Goal: Task Accomplishment & Management: Use online tool/utility

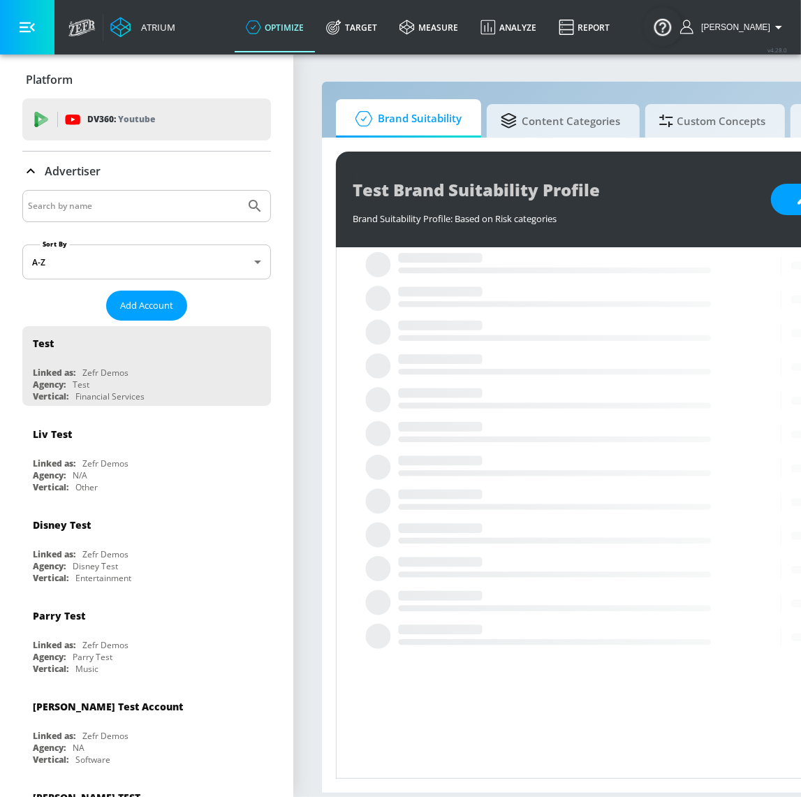
click at [103, 217] on div at bounding box center [146, 206] width 249 height 32
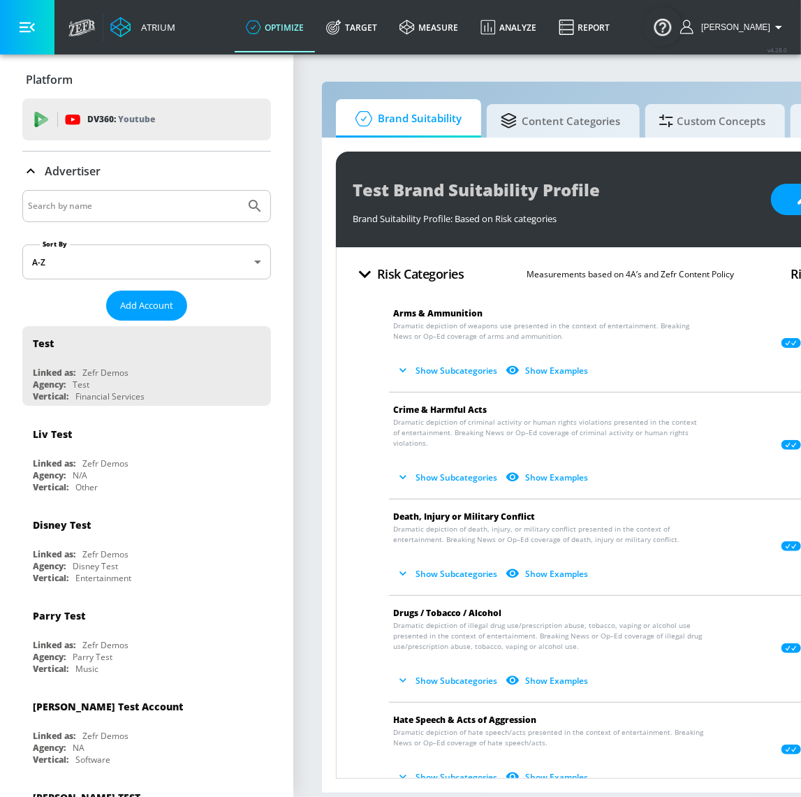
click at [95, 213] on div at bounding box center [146, 206] width 249 height 32
click at [94, 211] on input "Search by name" at bounding box center [134, 206] width 212 height 18
click at [126, 209] on input "Search by name" at bounding box center [134, 206] width 212 height 18
type input "[PERSON_NAME]"
click at [240, 191] on button "Submit Search" at bounding box center [255, 206] width 31 height 31
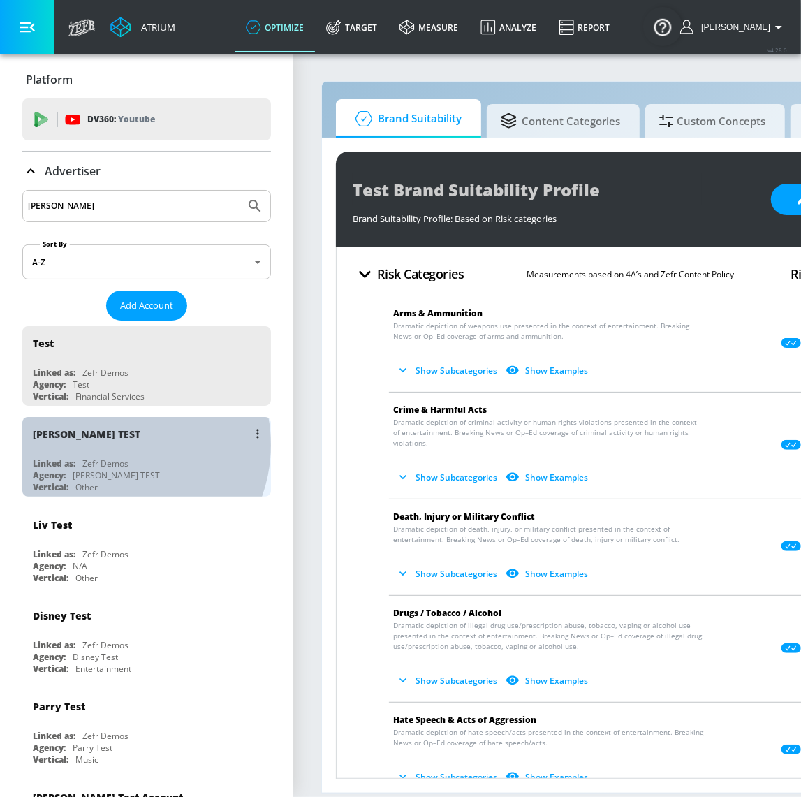
click at [118, 443] on div "[PERSON_NAME] TEST" at bounding box center [150, 434] width 235 height 34
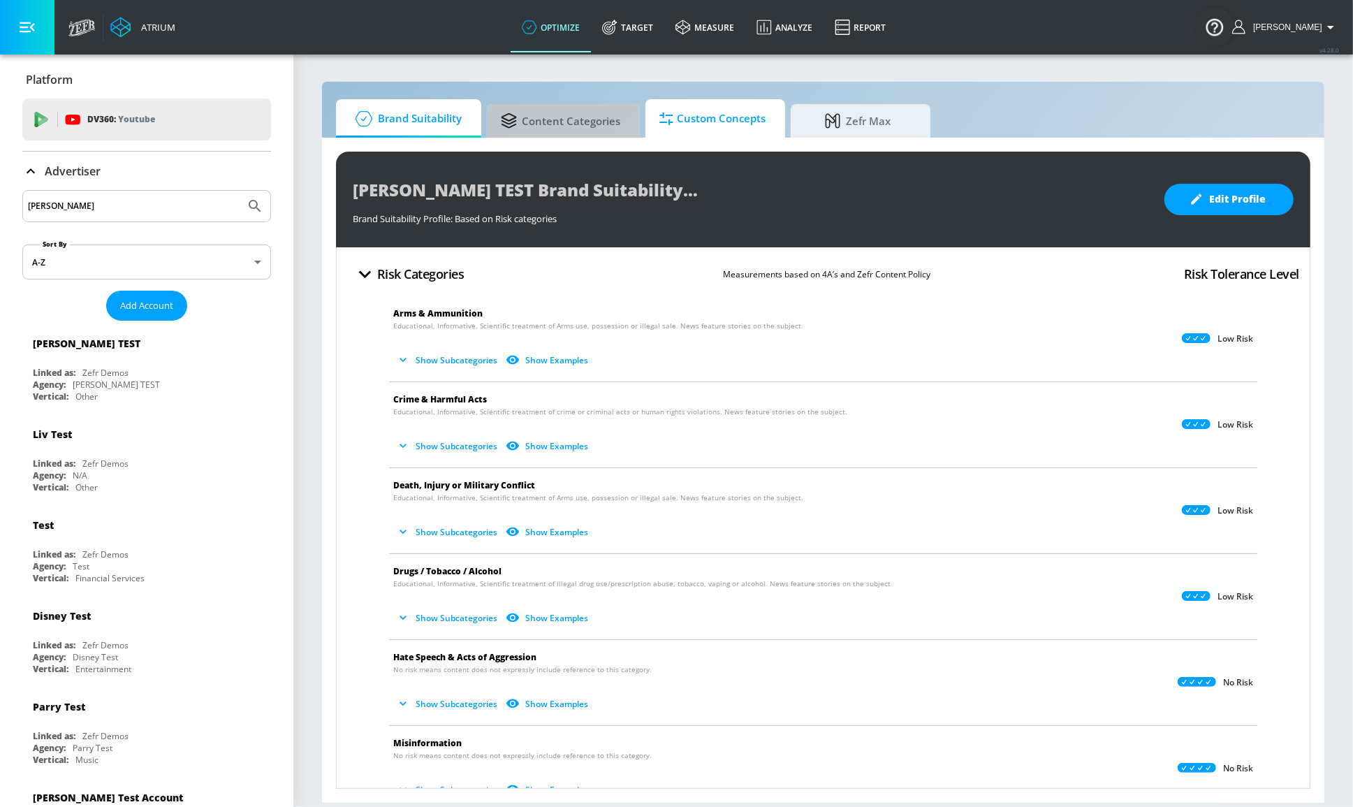
drag, startPoint x: 617, startPoint y: 129, endPoint x: 664, endPoint y: 132, distance: 47.6
click at [617, 129] on span "Content Categories" at bounding box center [560, 121] width 119 height 34
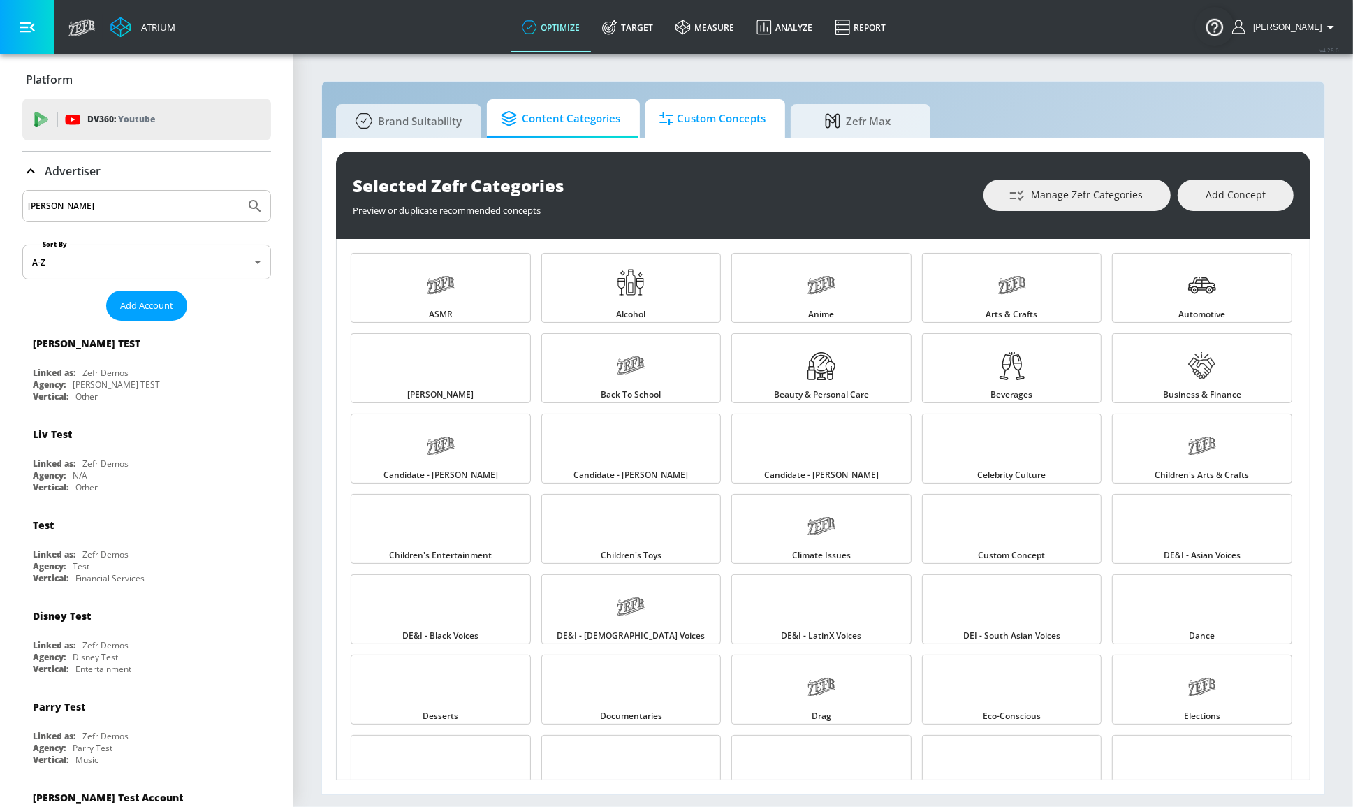
click at [702, 130] on span "Custom Concepts" at bounding box center [712, 119] width 106 height 34
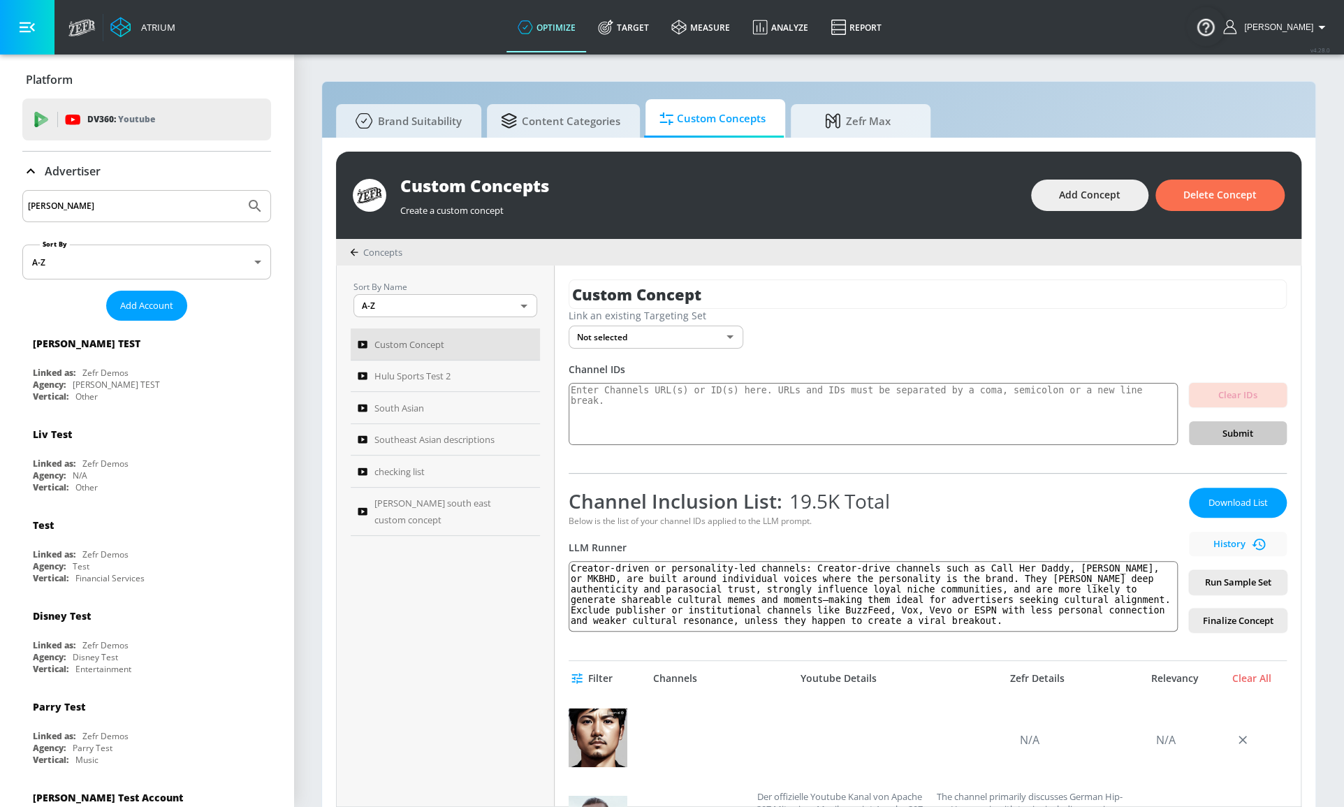
click at [810, 672] on div "Zefr Details" at bounding box center [1037, 678] width 192 height 13
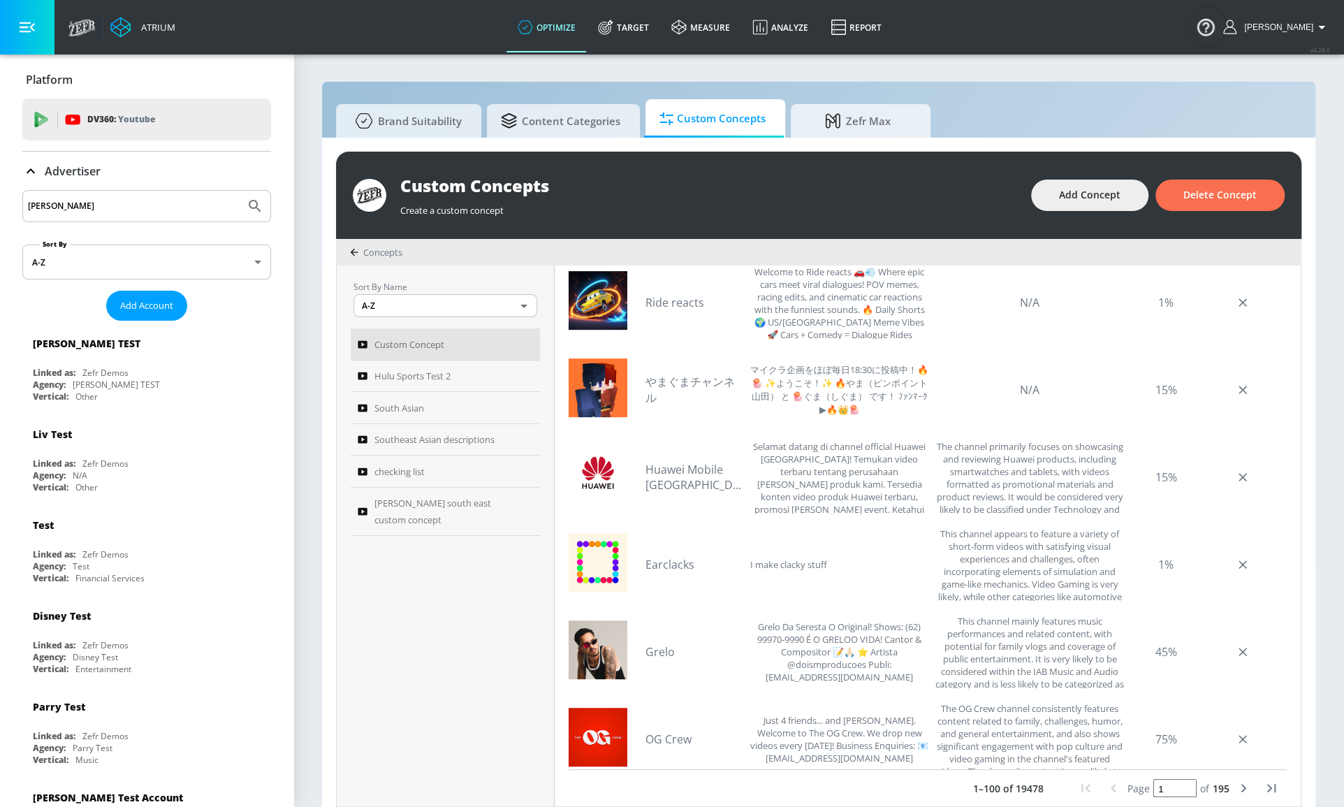
scroll to position [508, 0]
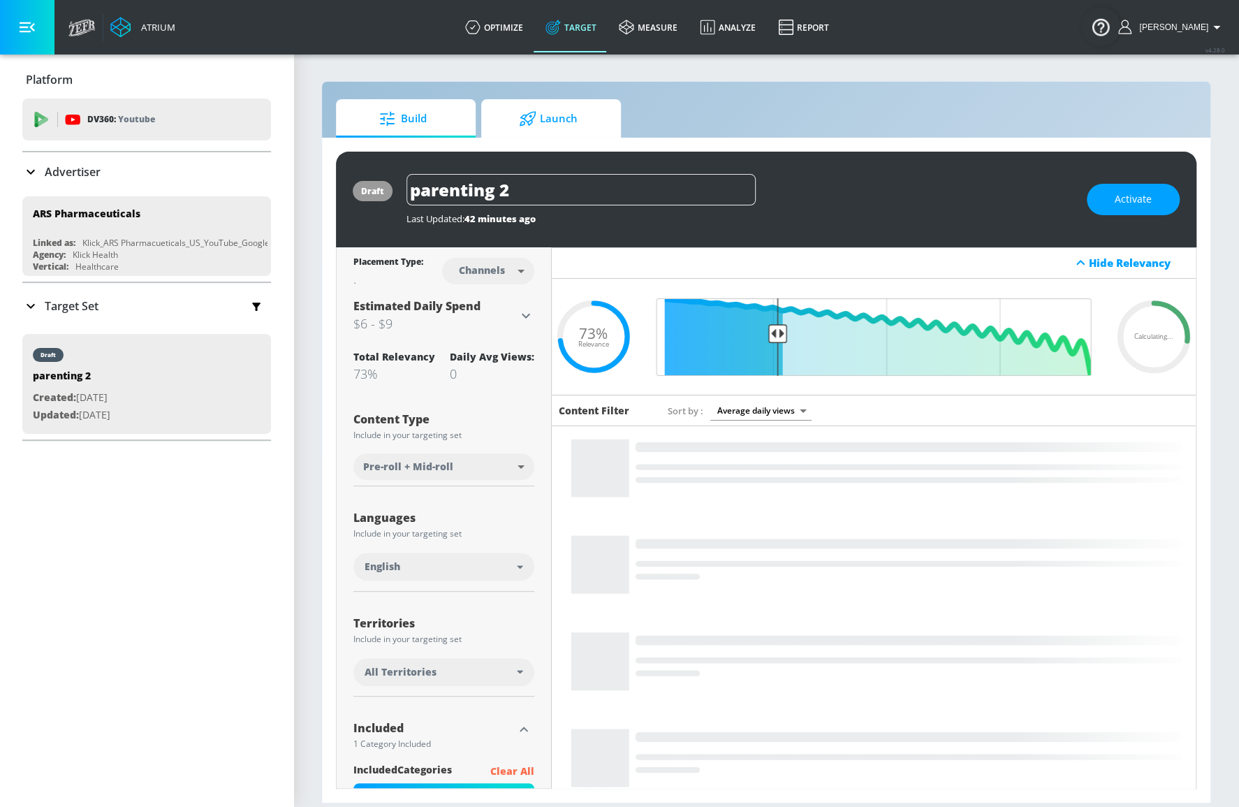
click at [570, 127] on span "Launch" at bounding box center [548, 119] width 106 height 34
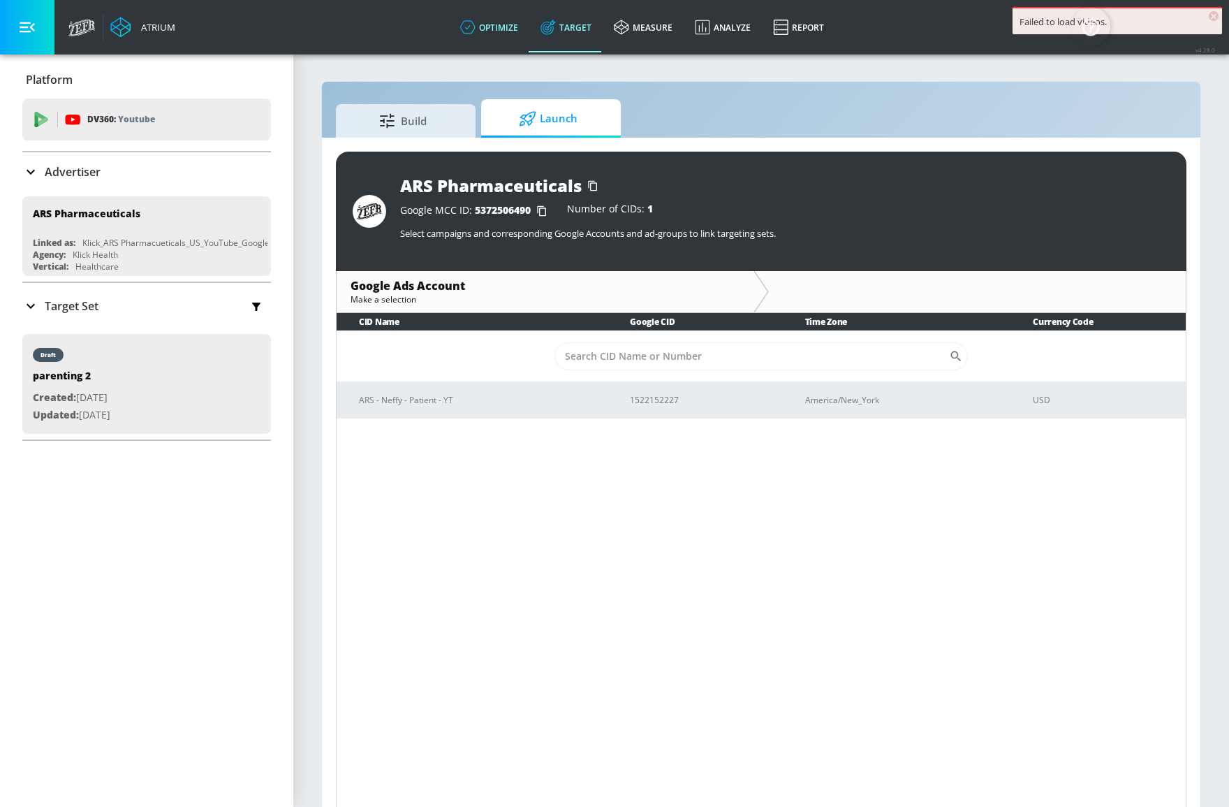
click at [512, 28] on link "optimize" at bounding box center [489, 27] width 80 height 50
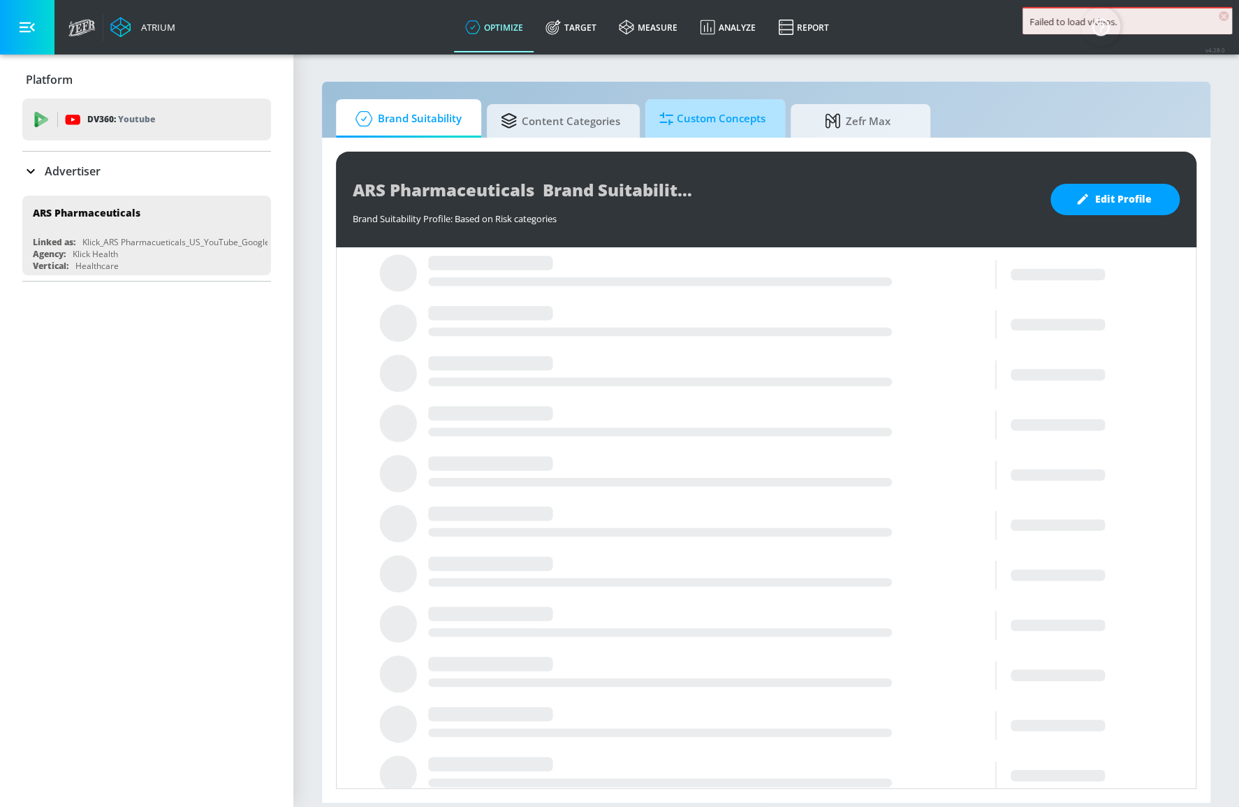
click at [705, 126] on span "Custom Concepts" at bounding box center [712, 119] width 106 height 34
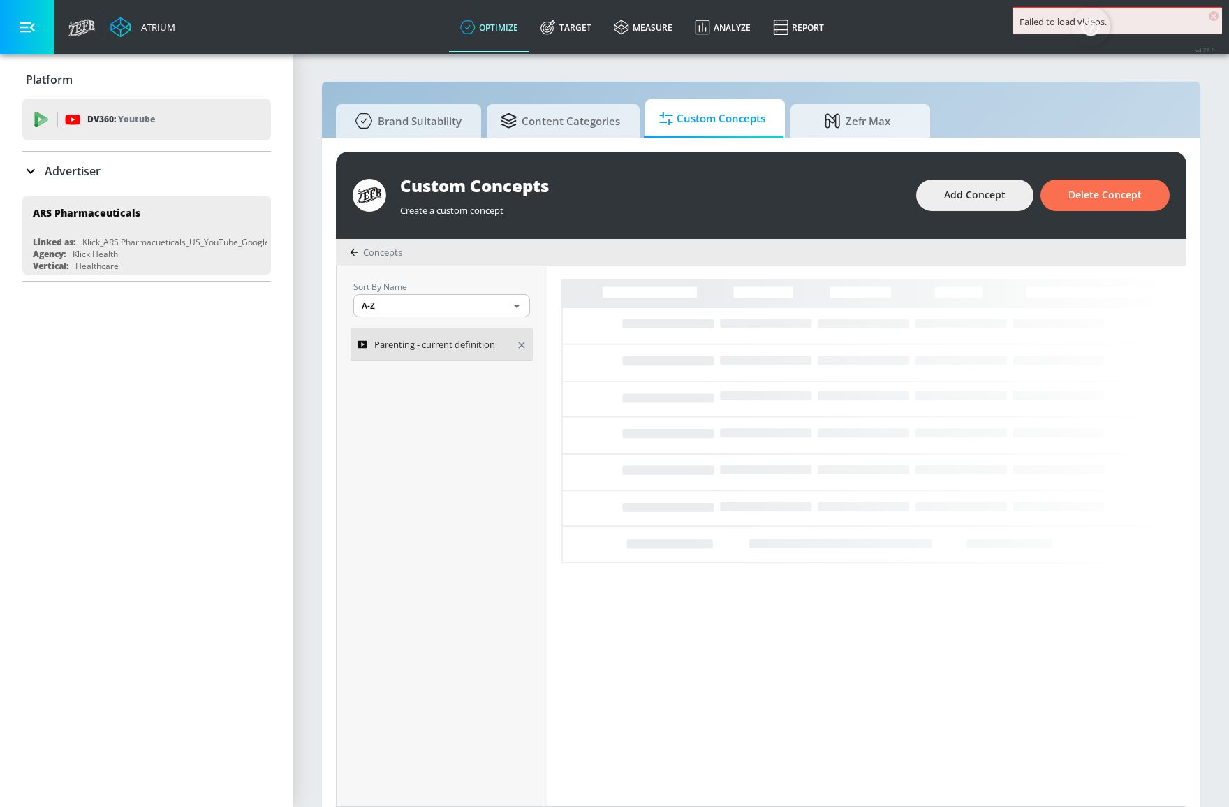
click at [466, 346] on span "Parenting - current definition" at bounding box center [434, 344] width 121 height 17
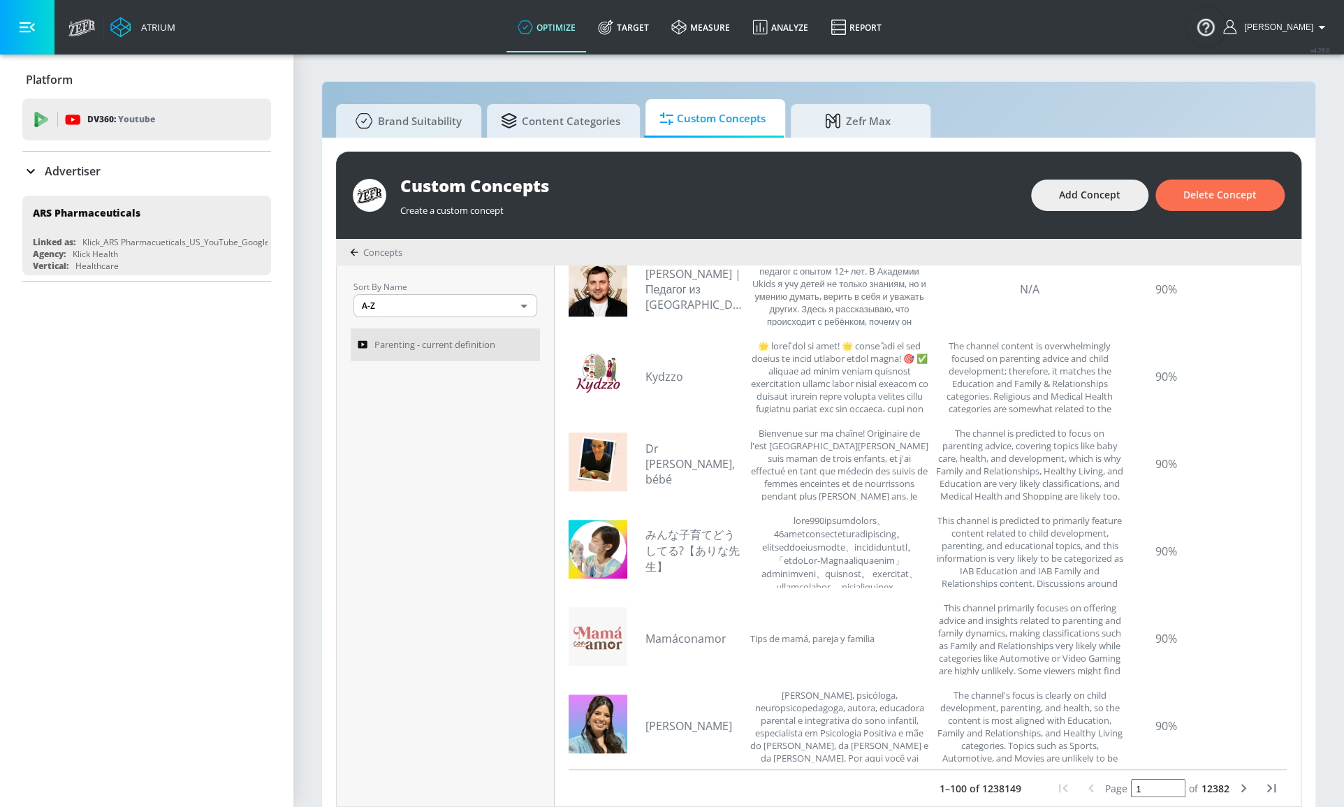
scroll to position [8203, 0]
click at [1235, 786] on icon "next page" at bounding box center [1243, 787] width 17 height 17
click at [1035, 698] on div "The channel's focus is clearly on child development, parenting, and health, so …" at bounding box center [1029, 724] width 189 height 73
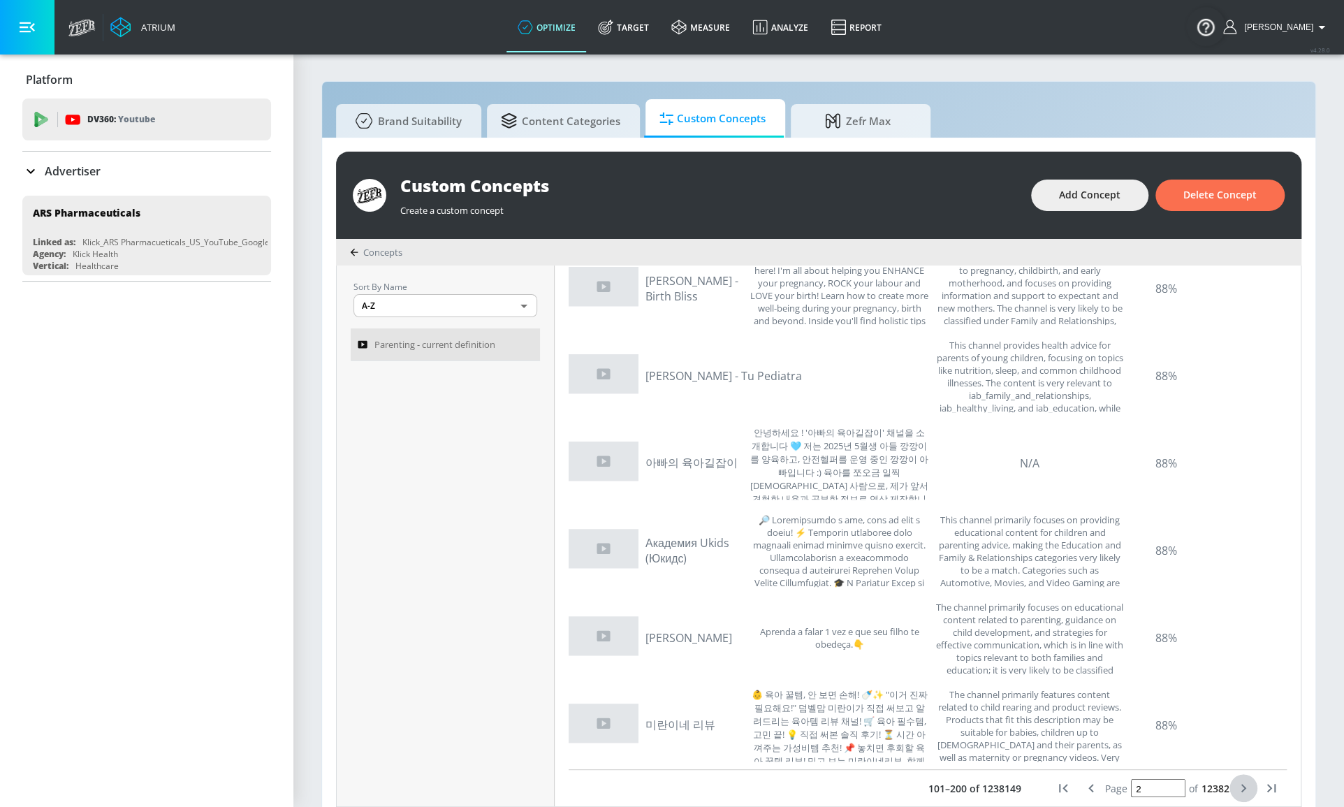
click at [1238, 784] on icon "next page" at bounding box center [1243, 788] width 5 height 8
type input "3"
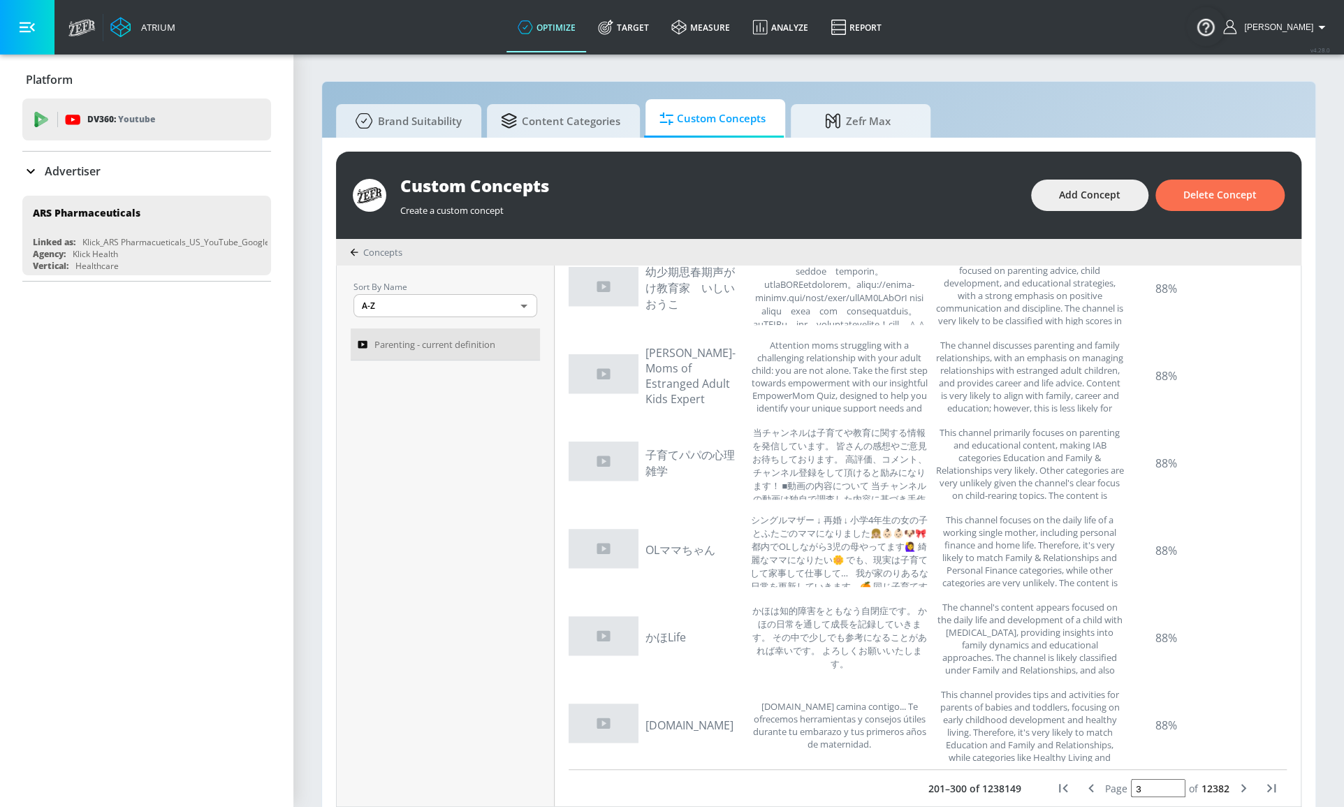
click at [476, 535] on div "Sort By Name A-Z ASC ​ Parenting - current definition" at bounding box center [446, 535] width 218 height 541
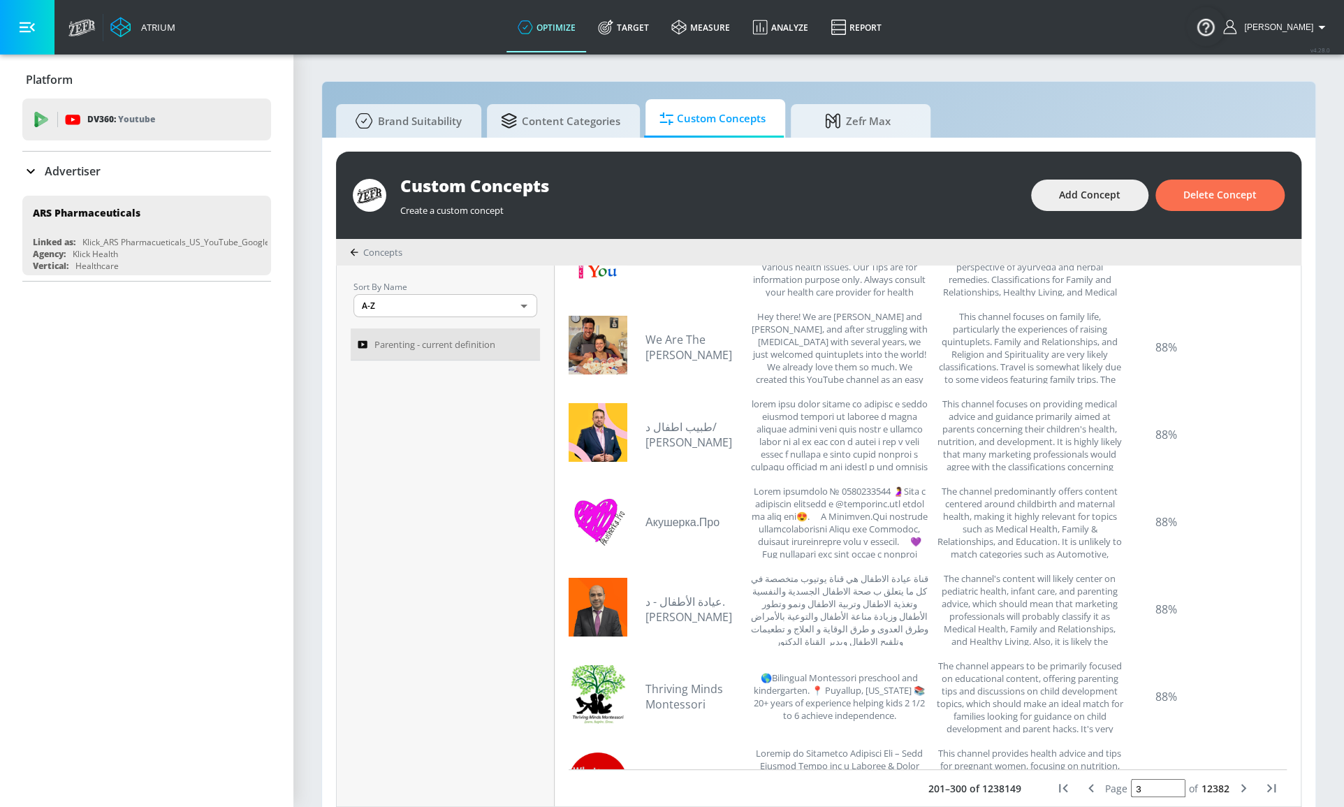
scroll to position [7060, 0]
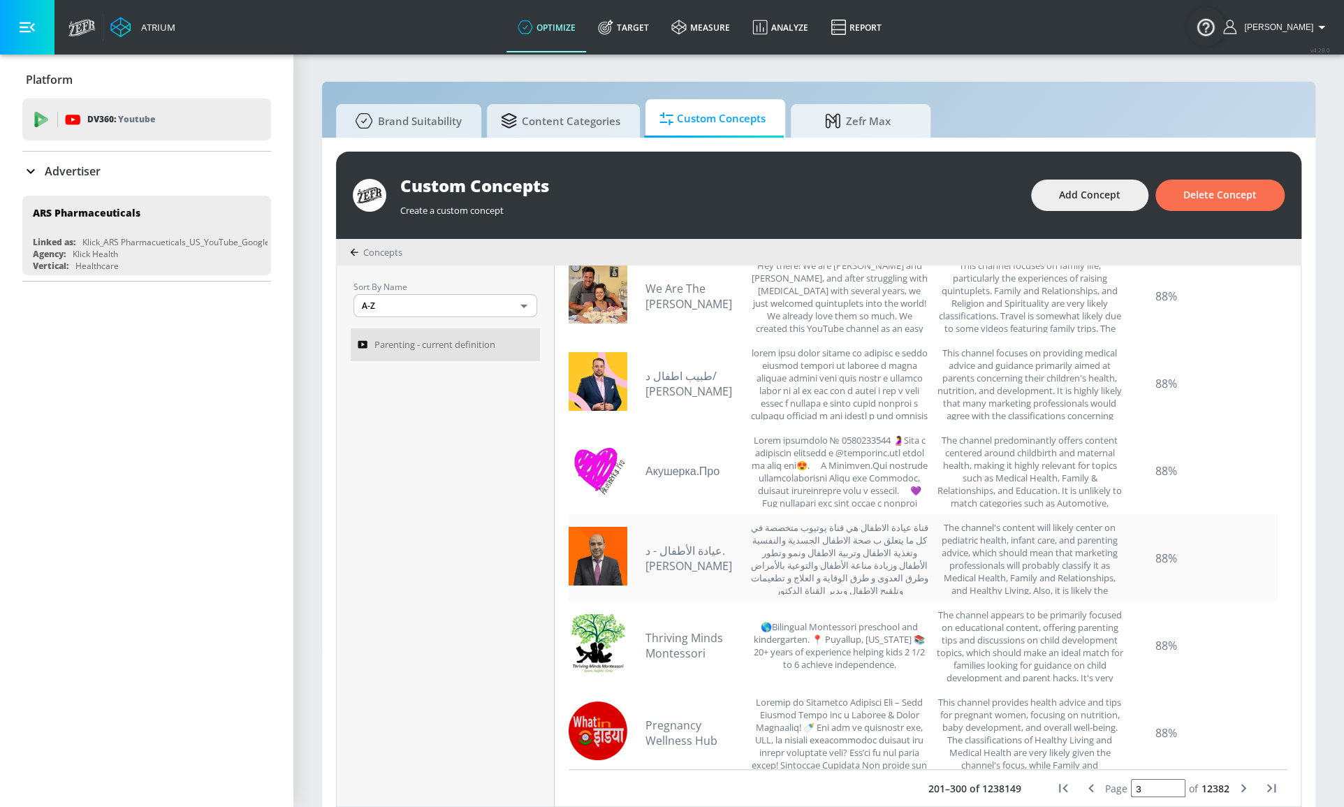
click at [985, 532] on div "The channel's content will likely center on pediatric health, infant care, and …" at bounding box center [1029, 557] width 189 height 73
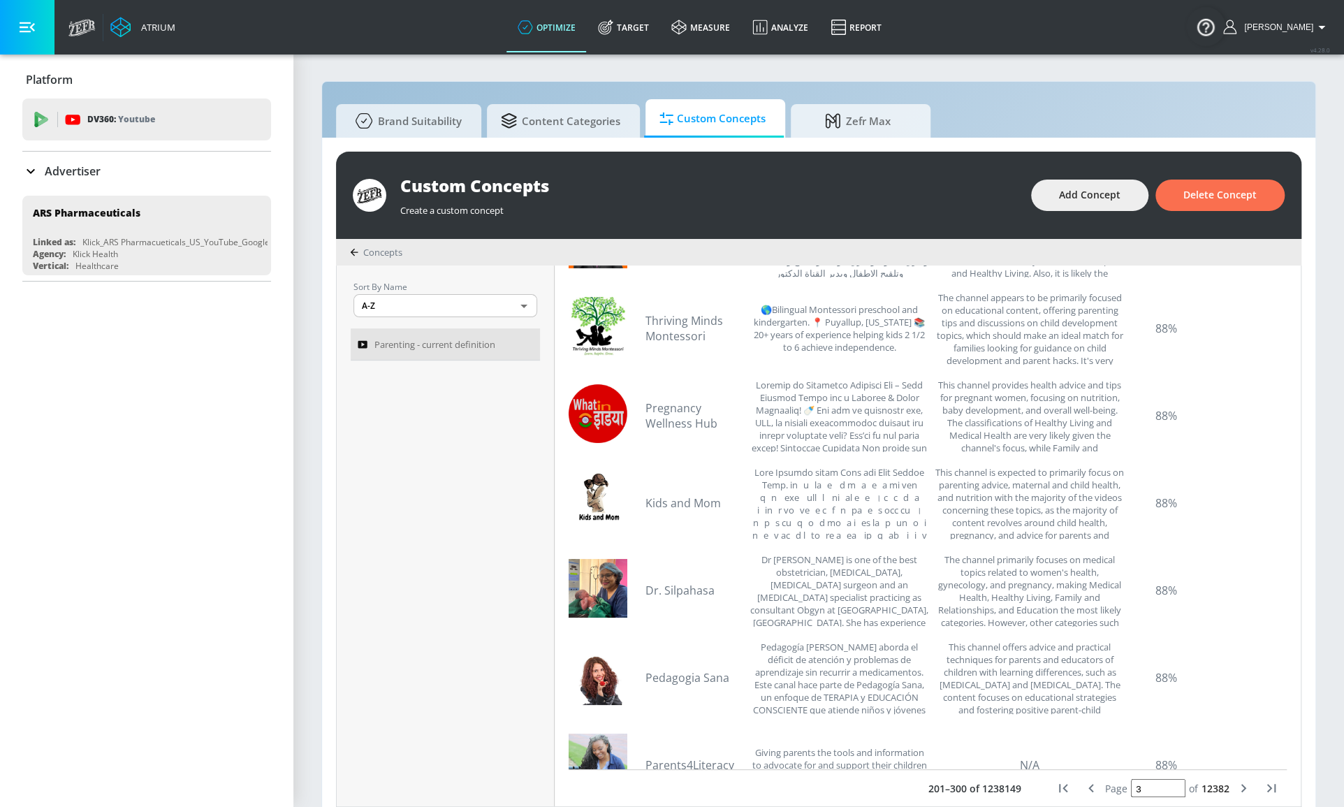
click at [468, 516] on div "Sort By Name A-Z ASC ​ Parenting - current definition" at bounding box center [446, 535] width 218 height 541
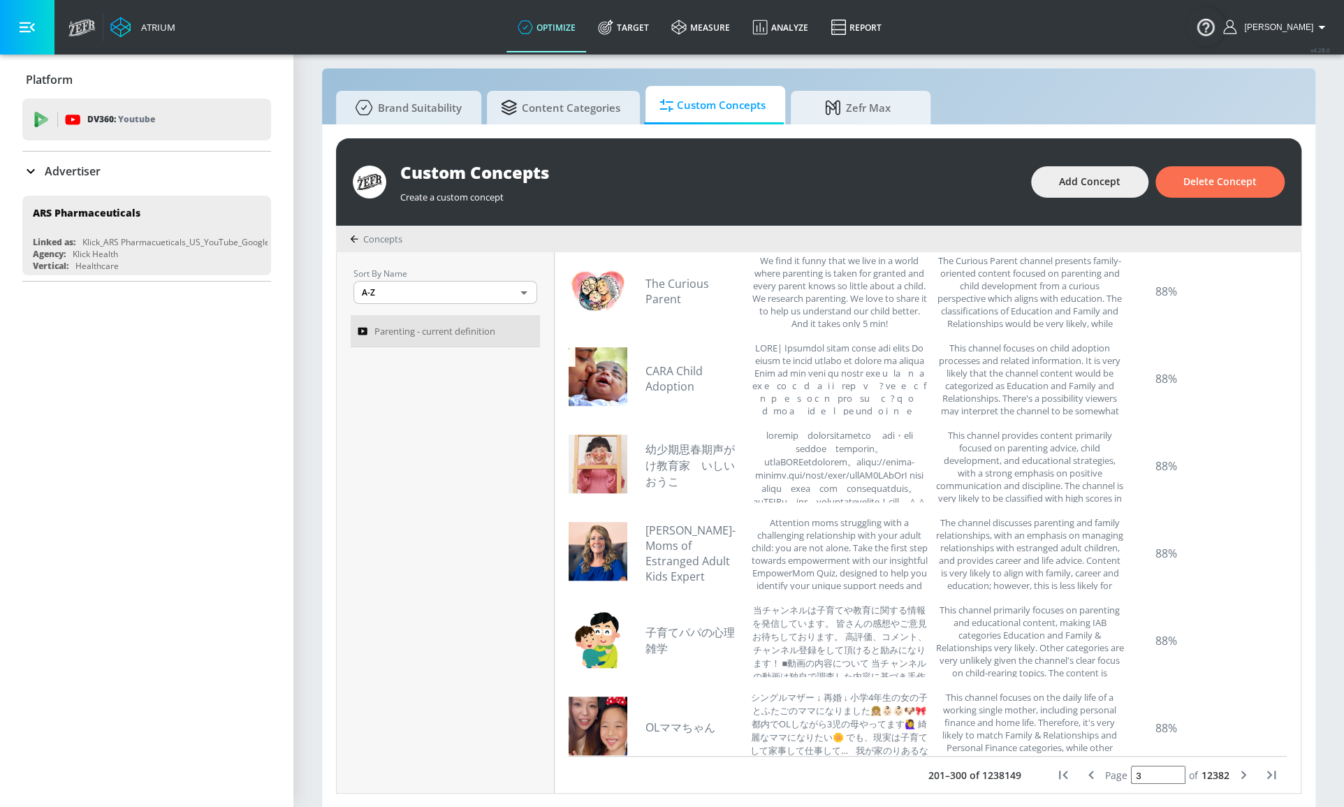
scroll to position [8203, 0]
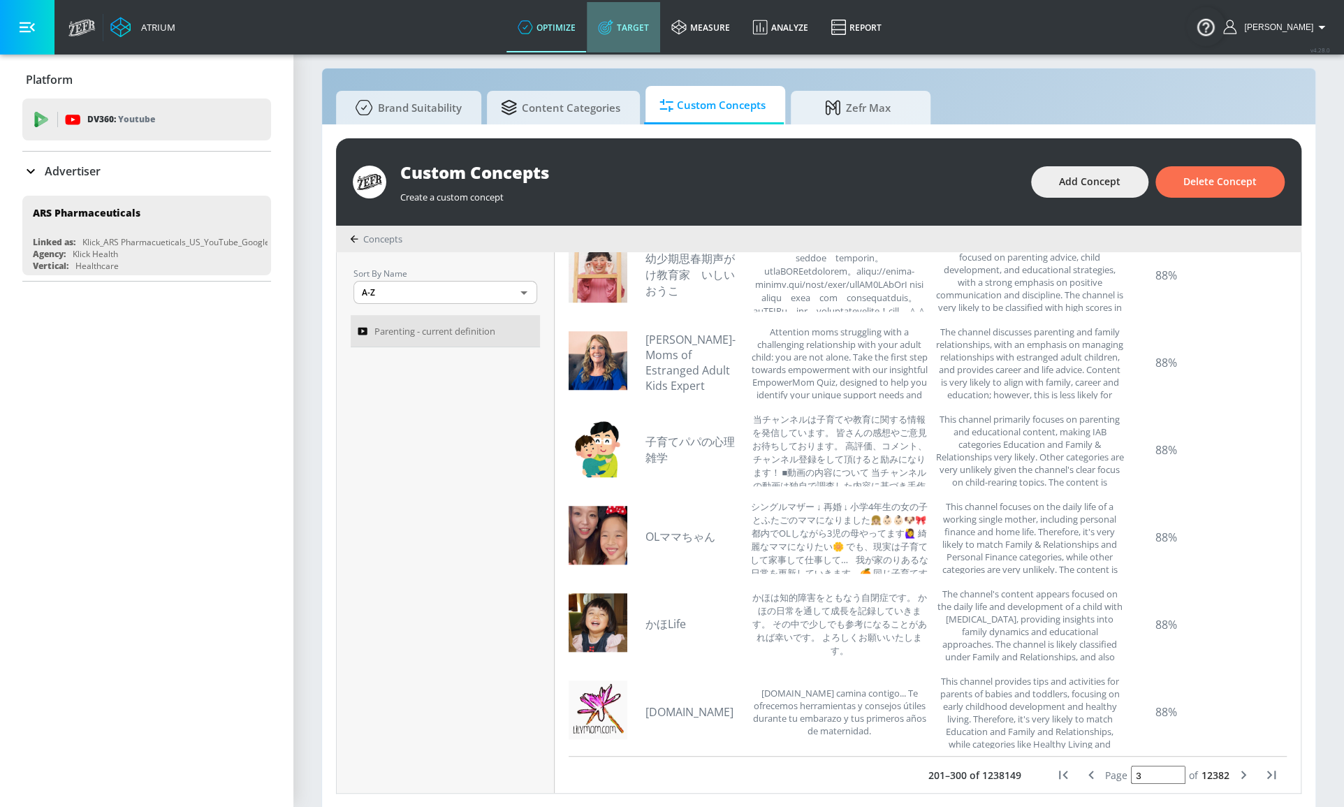
click at [654, 18] on link "Target" at bounding box center [623, 27] width 73 height 50
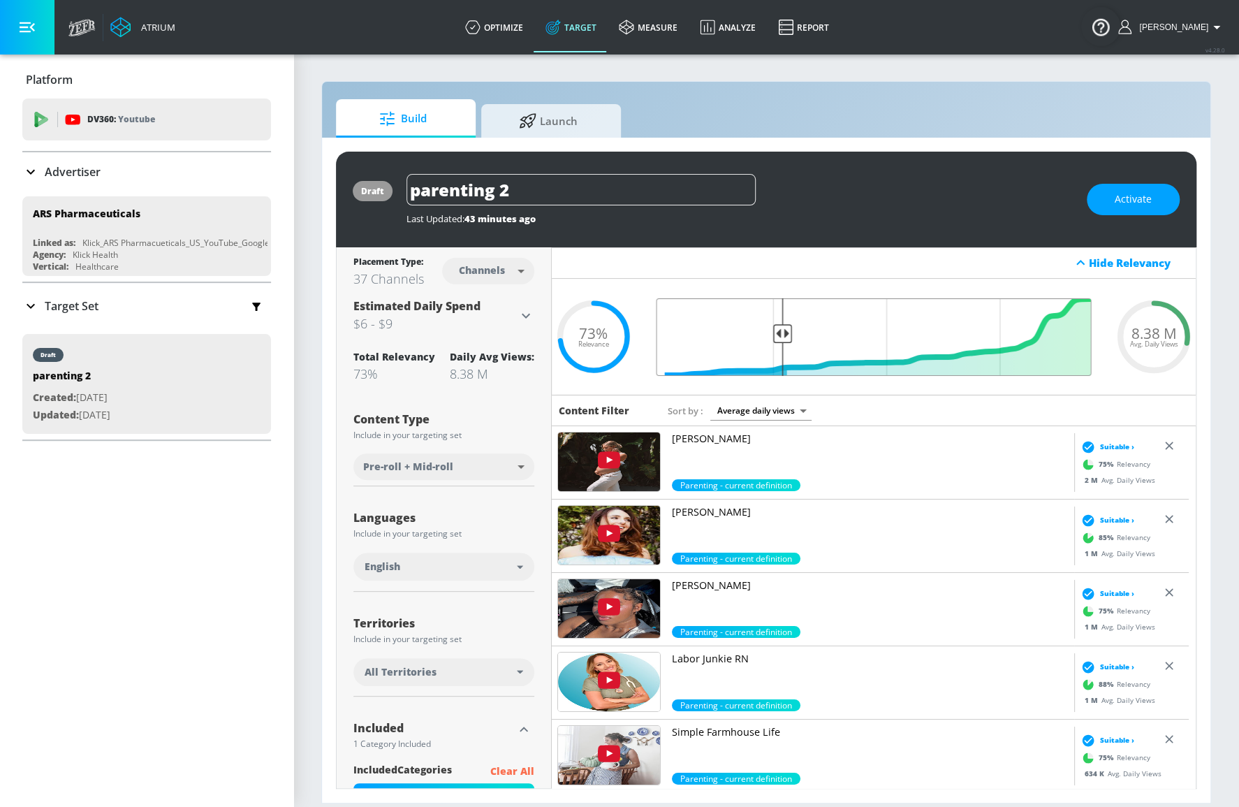
click at [776, 334] on input "Final Threshold" at bounding box center [873, 337] width 449 height 78
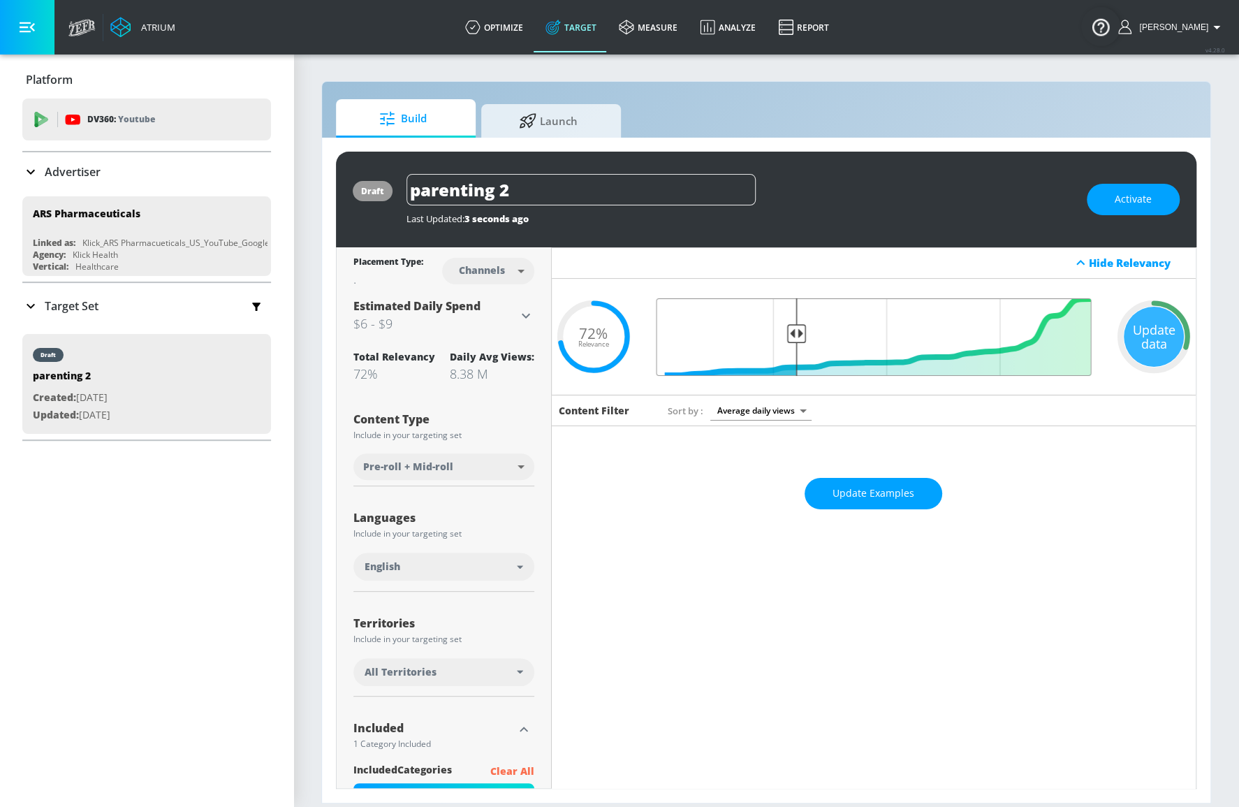
drag, startPoint x: 779, startPoint y: 331, endPoint x: 793, endPoint y: 331, distance: 13.3
type input "0.69"
click at [793, 331] on input "Final Threshold" at bounding box center [873, 337] width 449 height 78
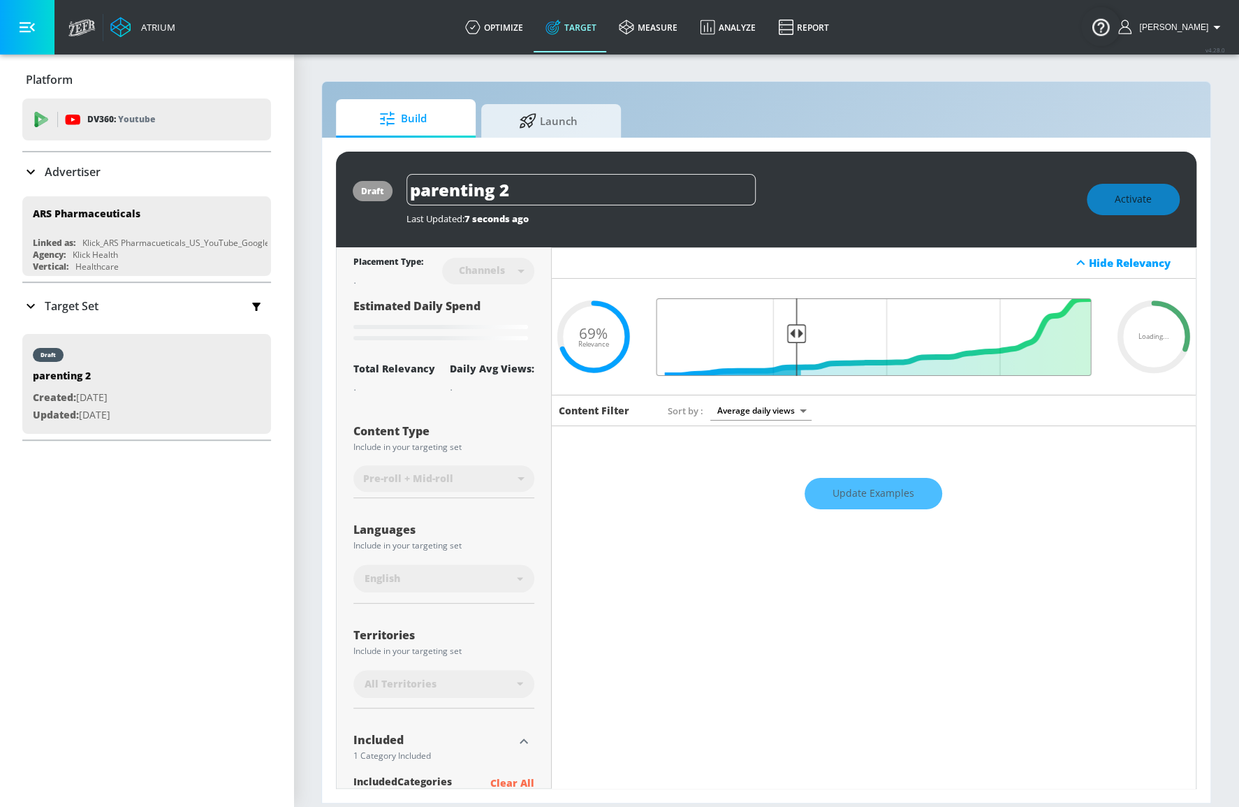
click at [791, 332] on input "Final Threshold" at bounding box center [873, 337] width 449 height 78
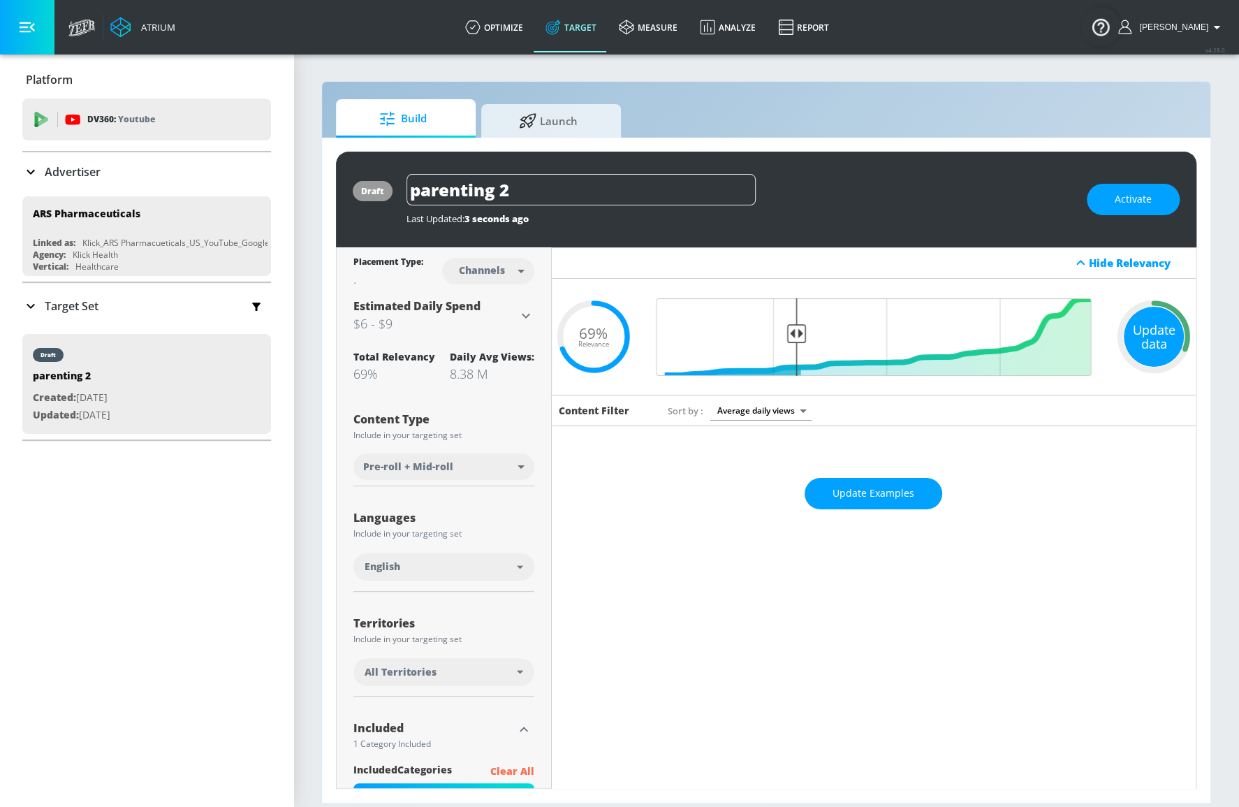
click at [1141, 337] on div "Update data" at bounding box center [1154, 337] width 60 height 60
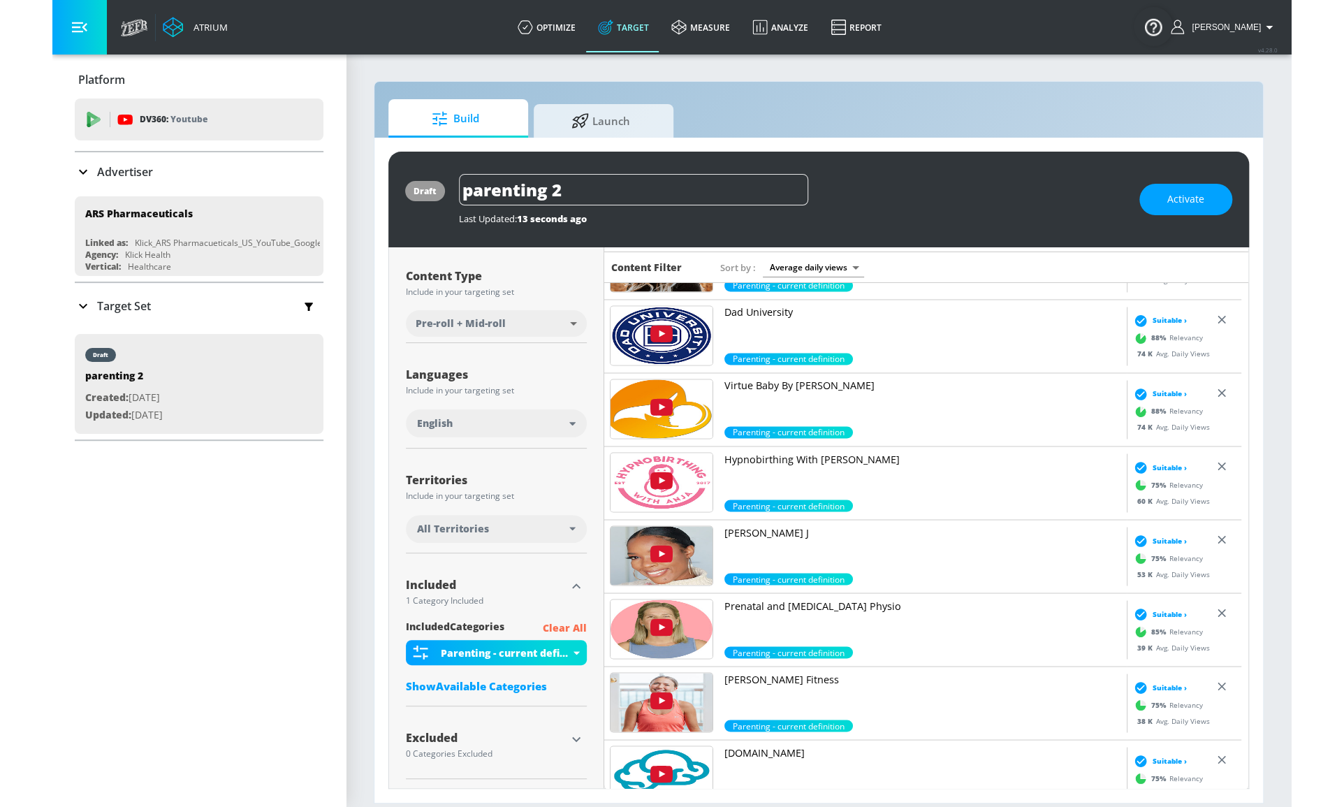
scroll to position [147, 0]
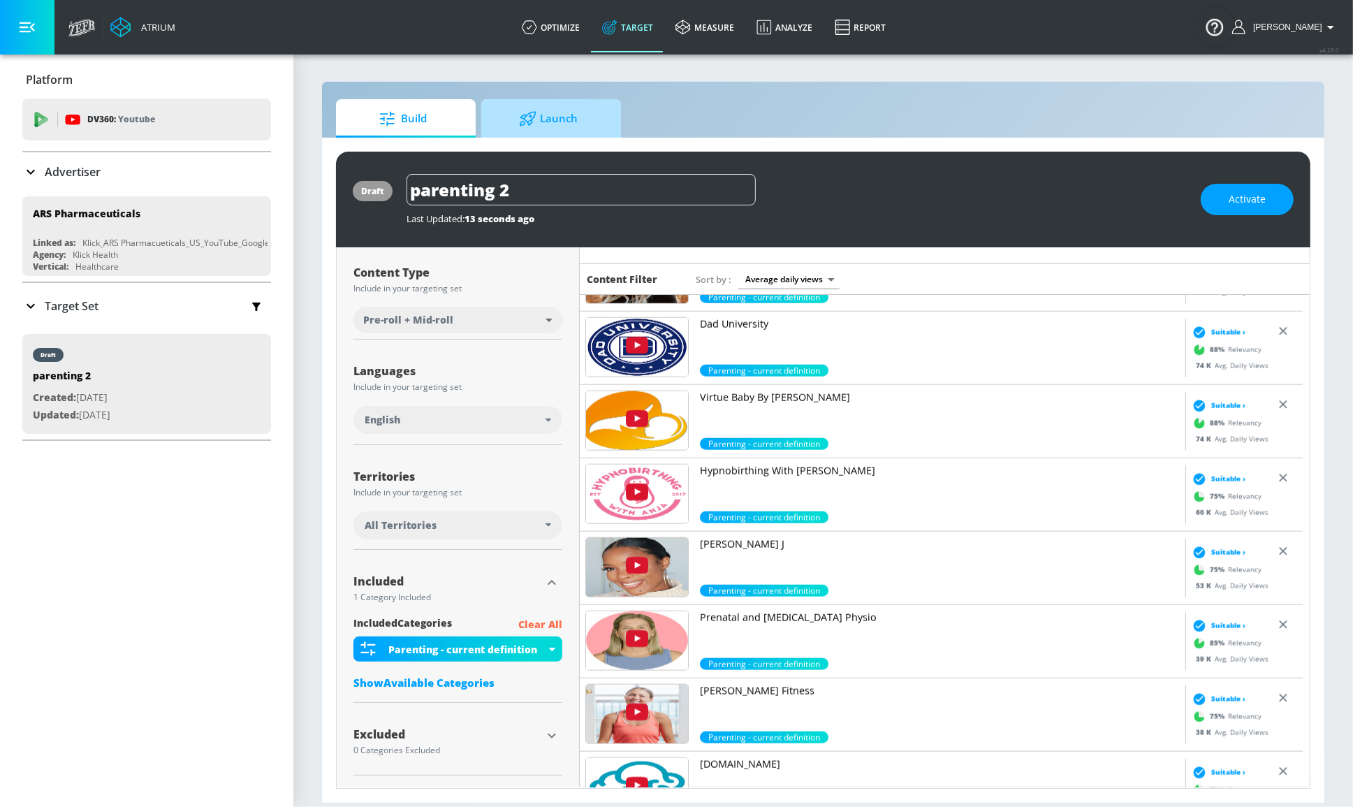
click at [571, 117] on span "Launch" at bounding box center [548, 119] width 106 height 34
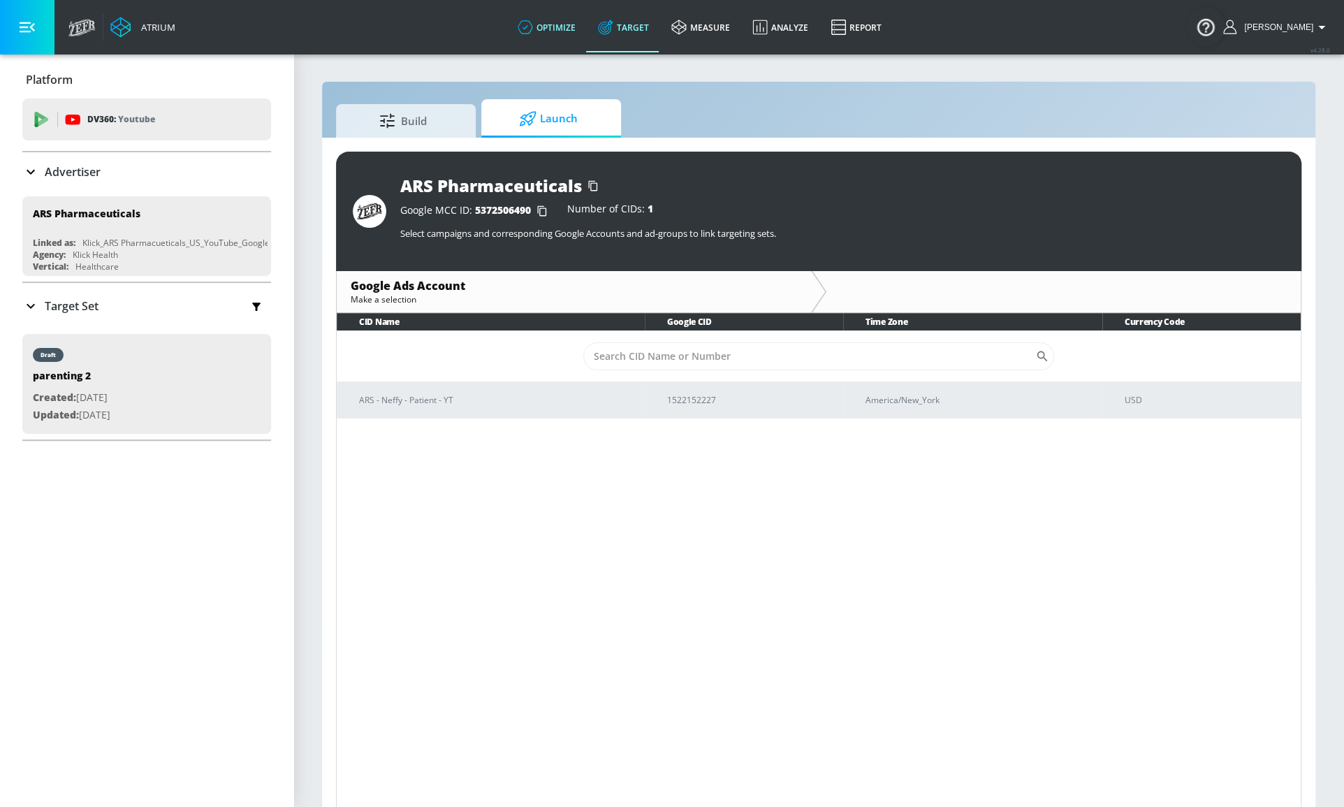
click at [566, 45] on link "optimize" at bounding box center [546, 27] width 80 height 50
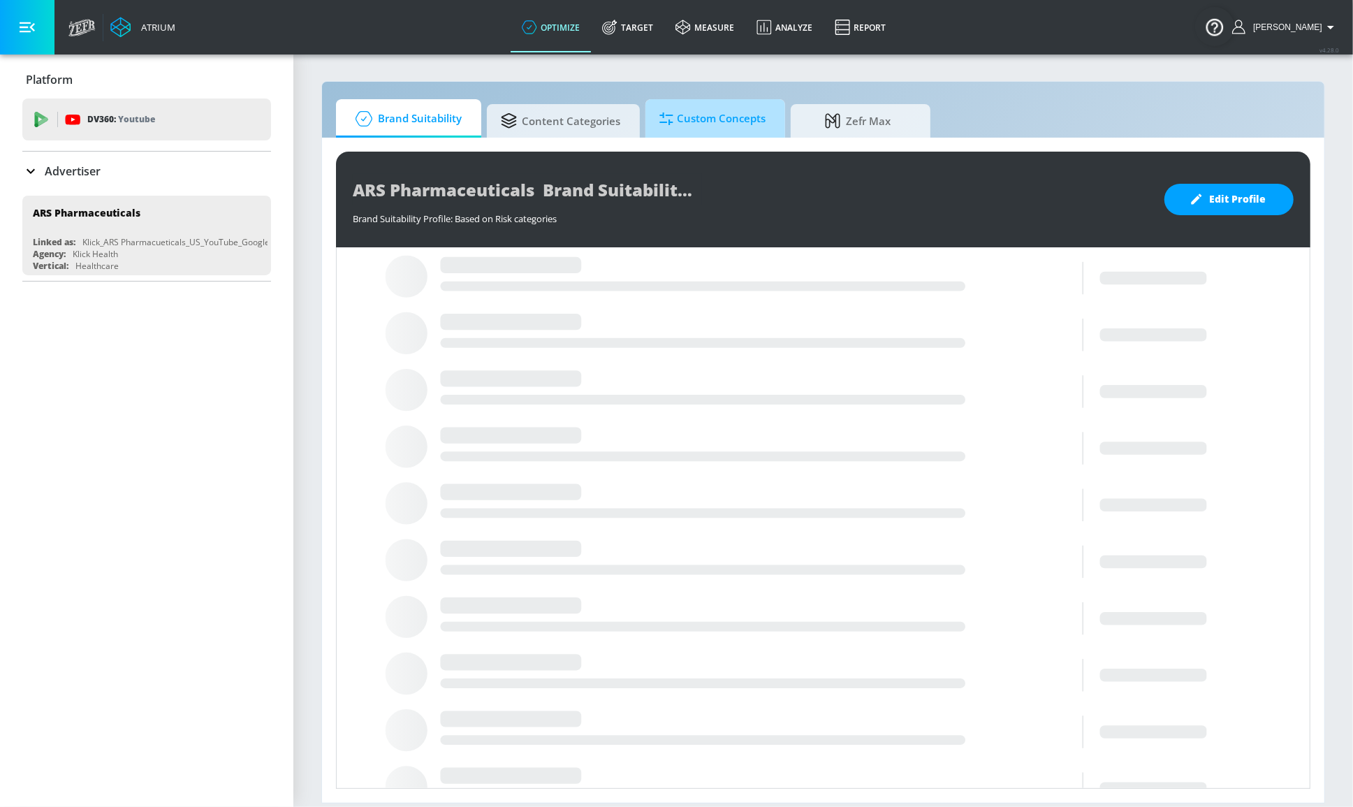
click at [713, 131] on span "Custom Concepts" at bounding box center [712, 119] width 106 height 34
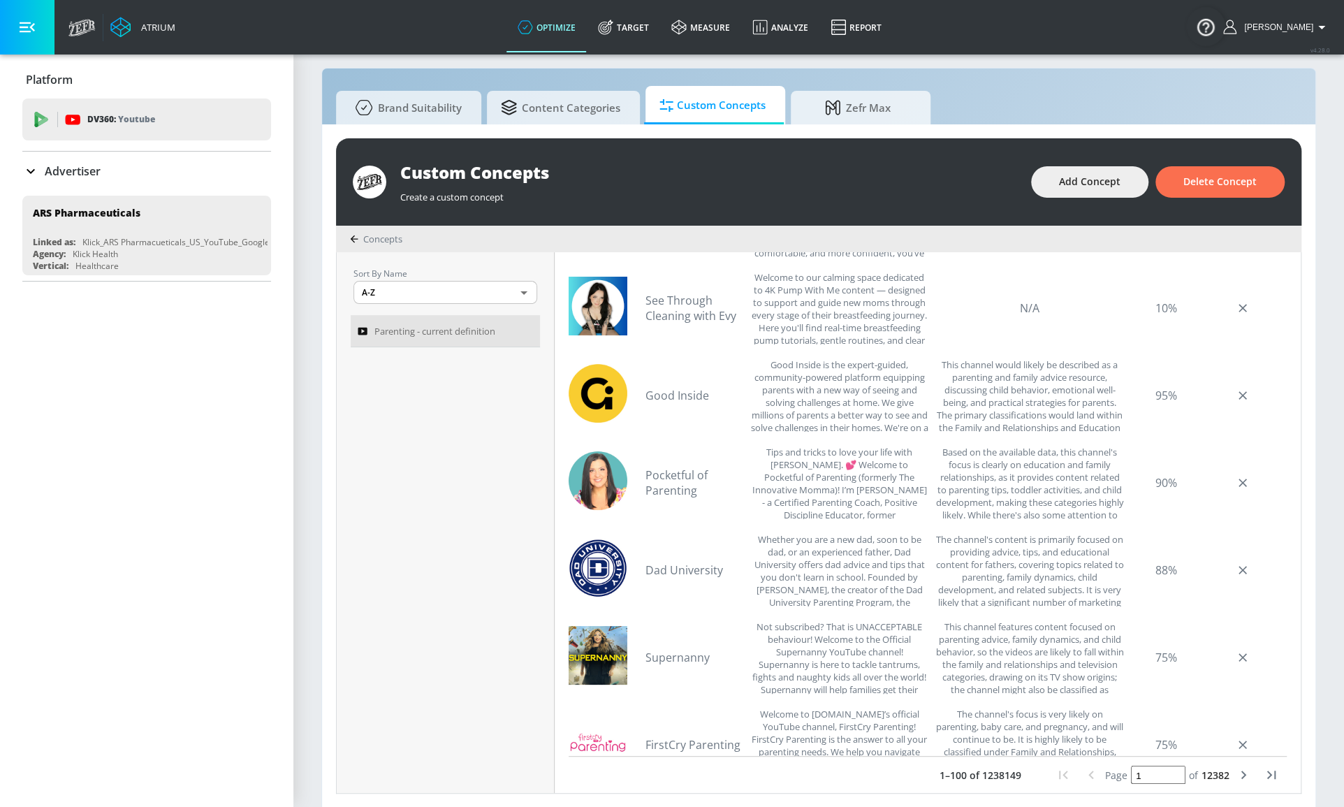
scroll to position [190, 0]
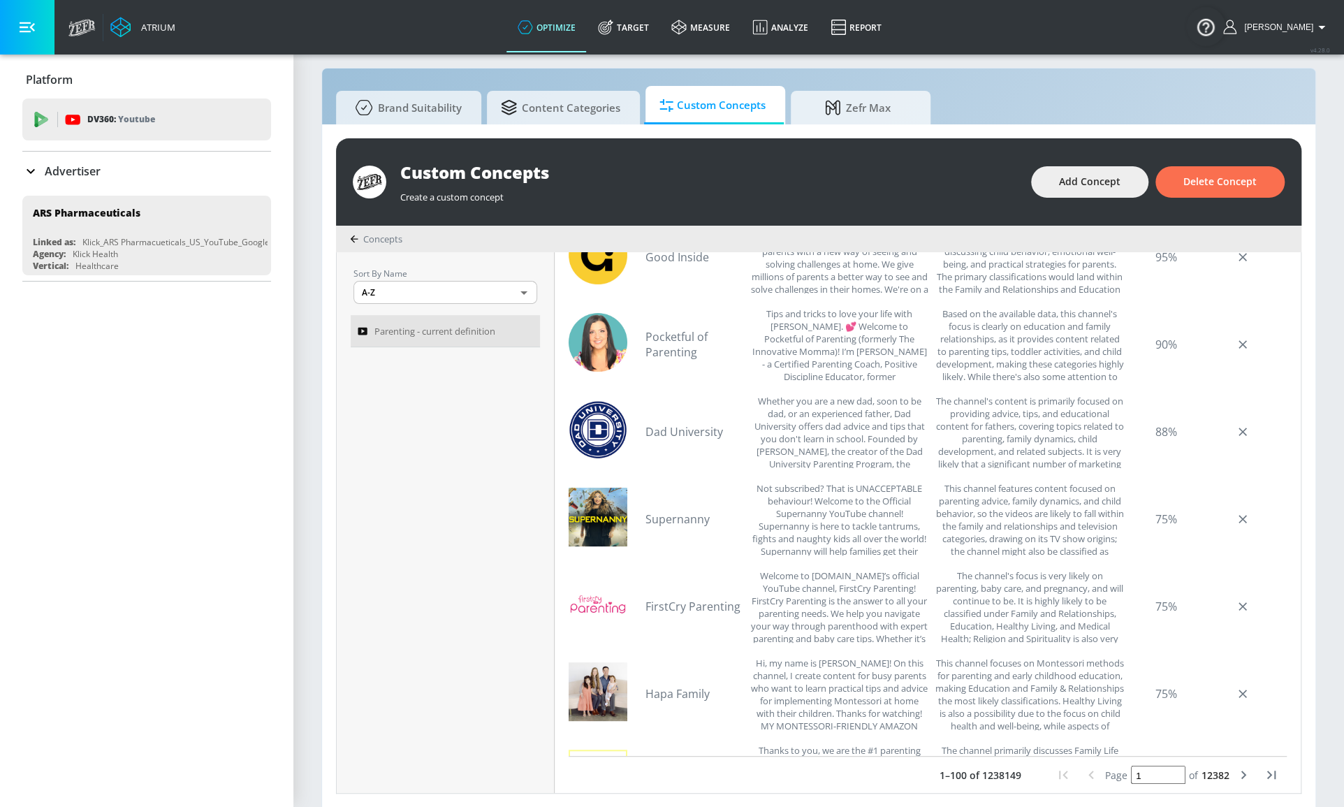
click at [1235, 775] on icon "next page" at bounding box center [1243, 774] width 17 height 17
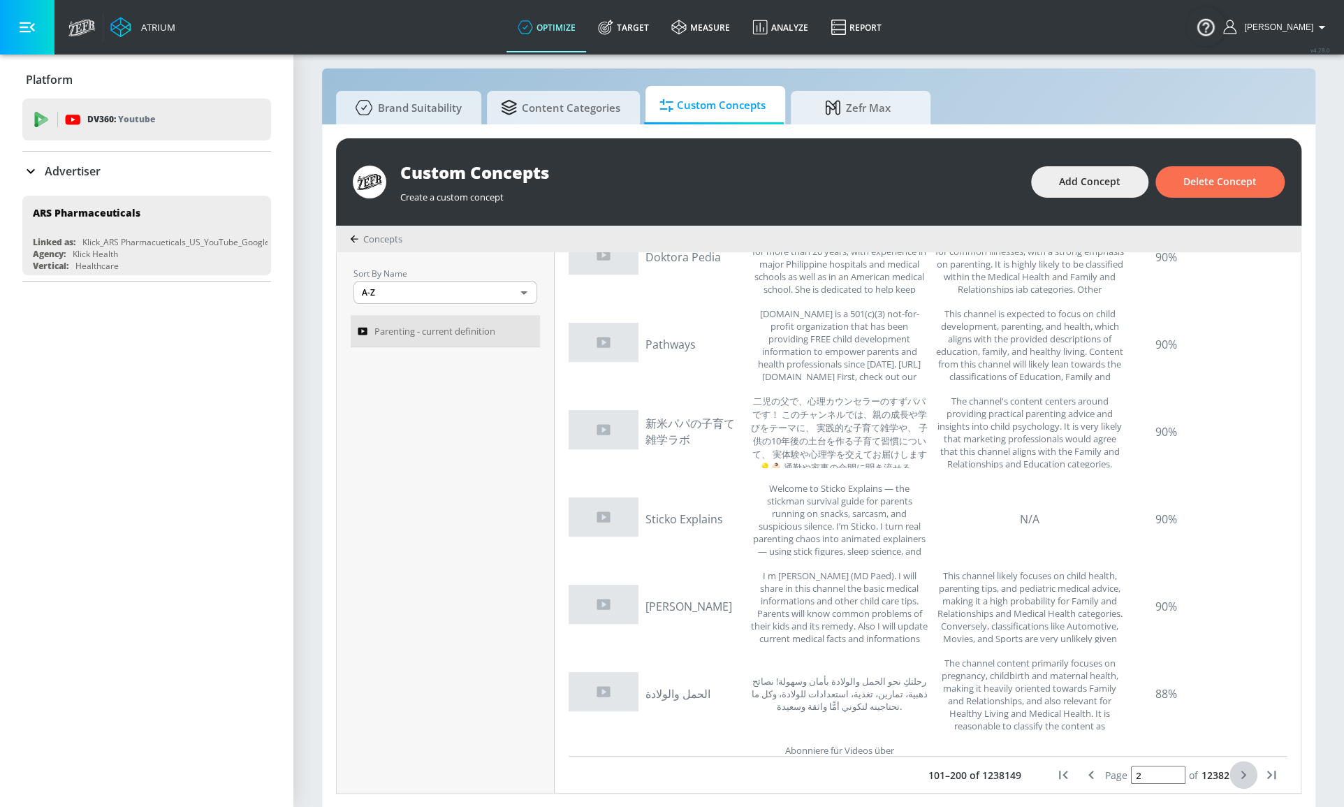
click at [1235, 775] on icon "next page" at bounding box center [1243, 774] width 17 height 17
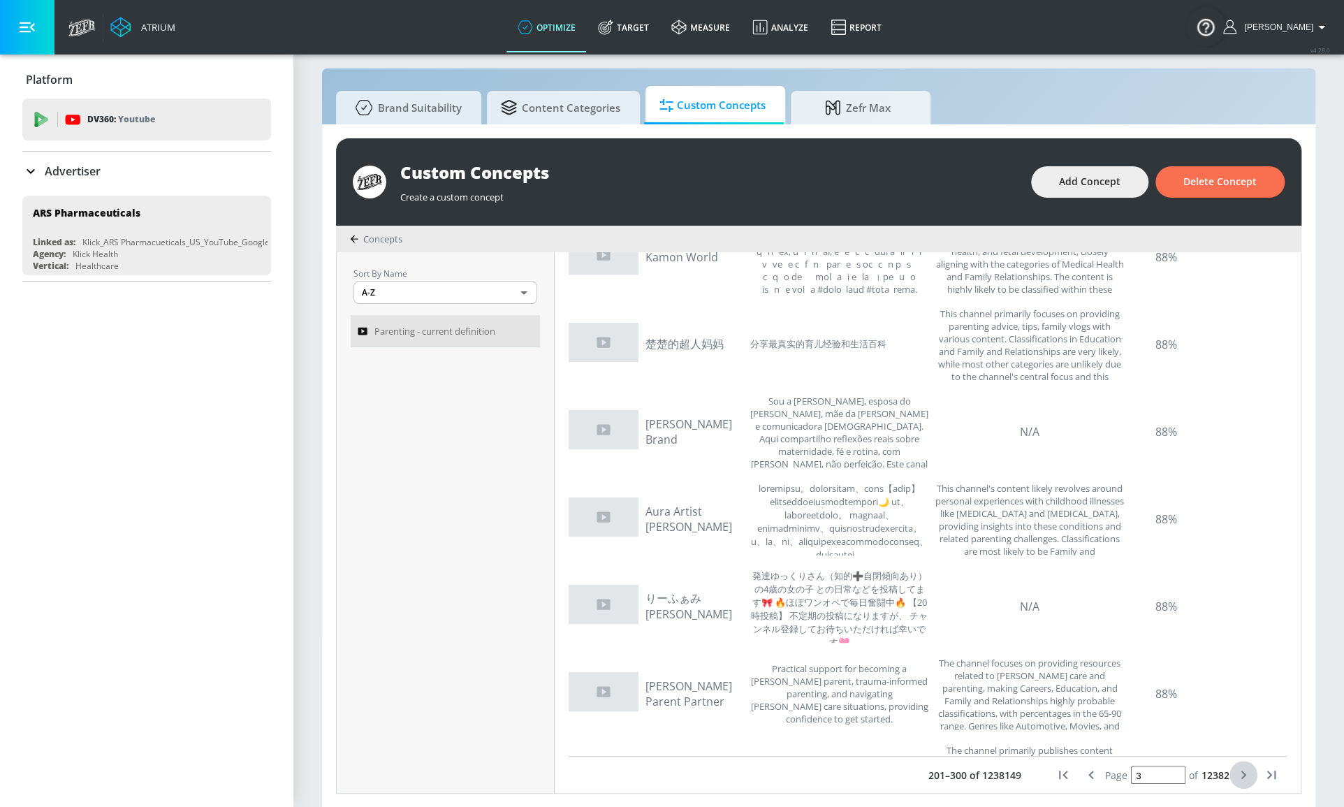
click at [1235, 775] on icon "next page" at bounding box center [1243, 774] width 17 height 17
type input "4"
click at [1235, 775] on icon "next page" at bounding box center [1243, 774] width 17 height 17
click at [1235, 774] on icon "next page" at bounding box center [1243, 774] width 17 height 17
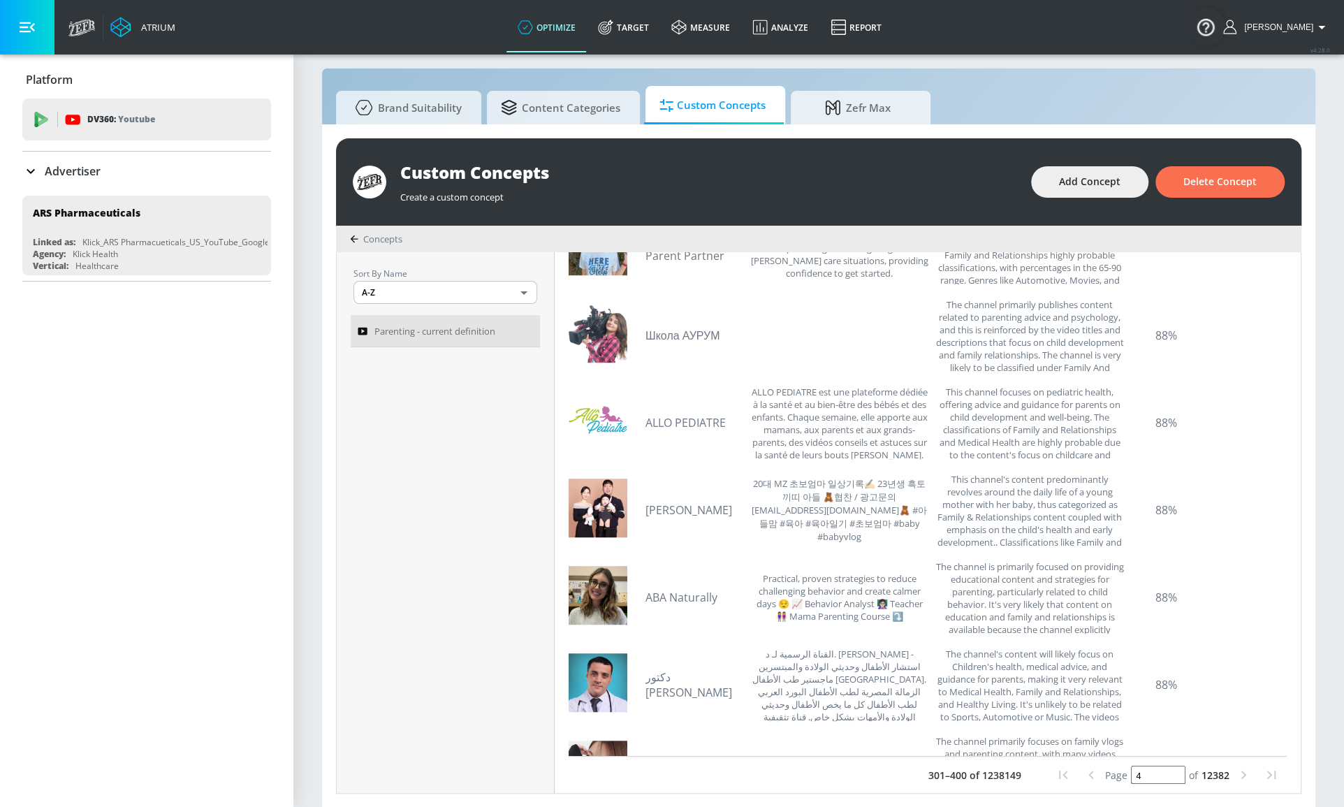
scroll to position [698, 0]
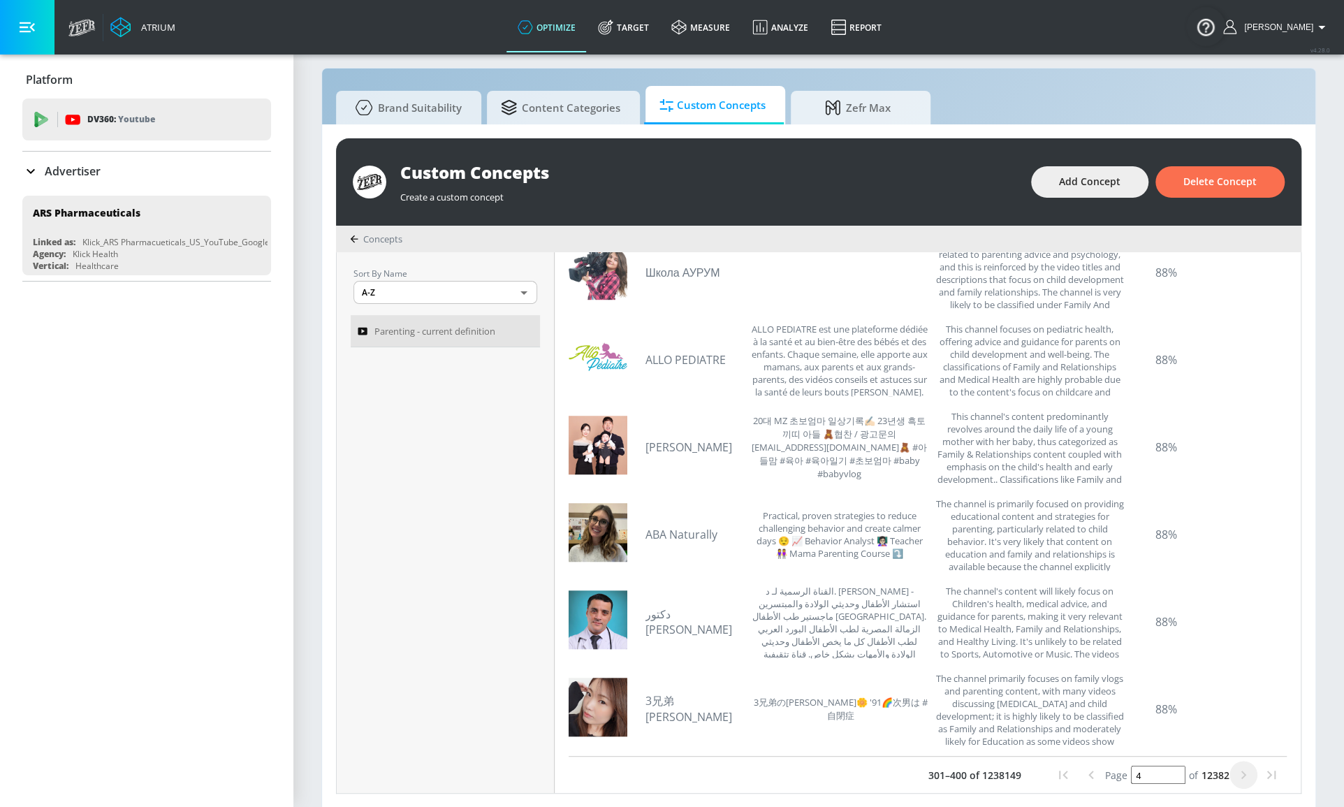
click at [1237, 774] on icon "next page" at bounding box center [1243, 774] width 17 height 17
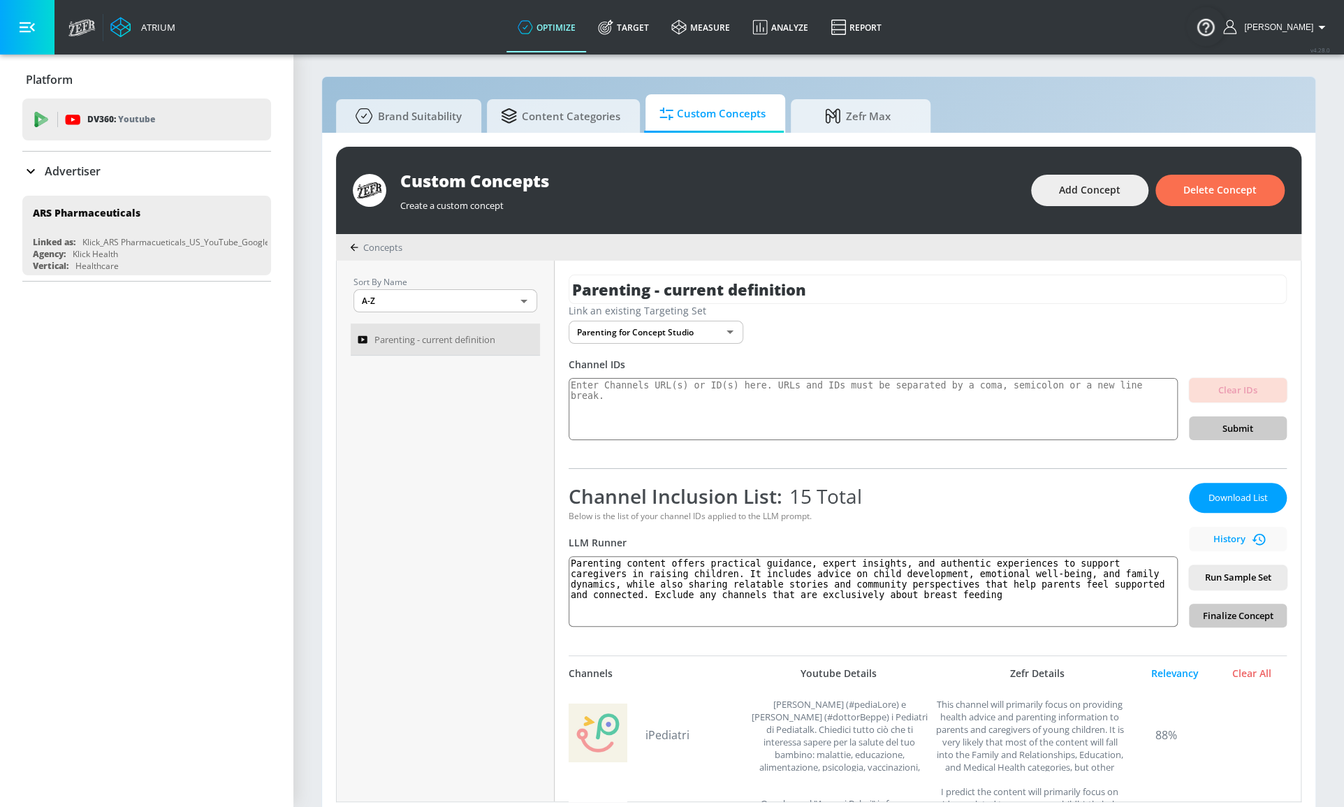
scroll to position [0, 0]
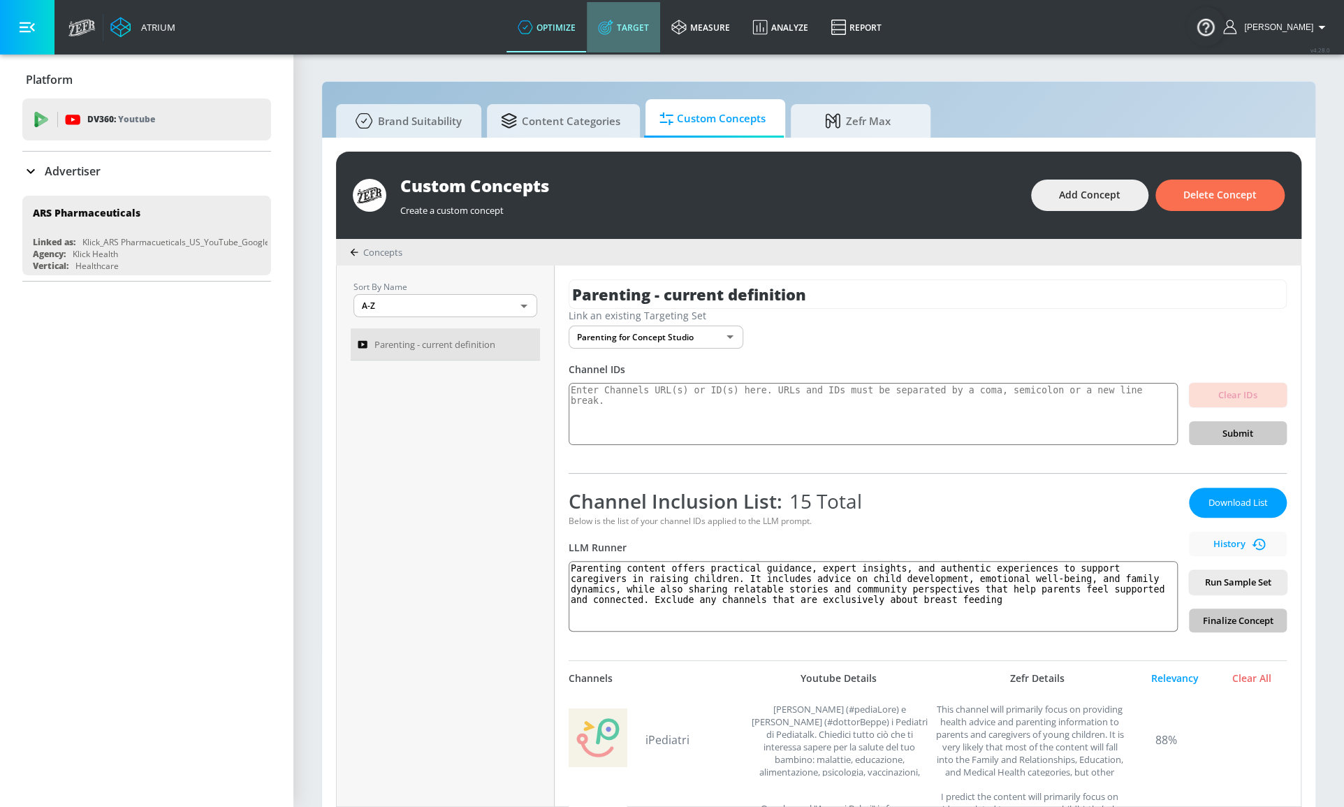
click at [660, 29] on link "Target" at bounding box center [623, 27] width 73 height 50
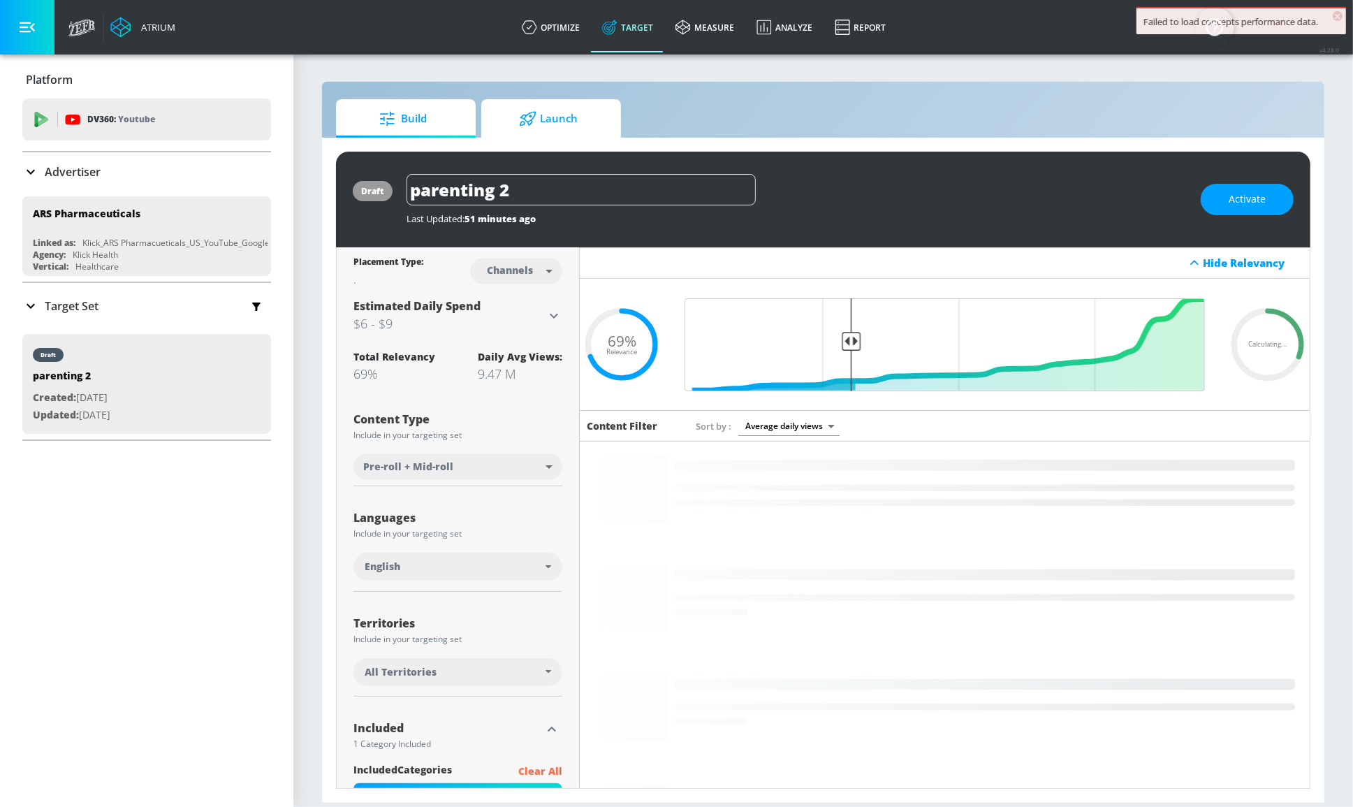
click at [561, 121] on span "Launch" at bounding box center [548, 119] width 106 height 34
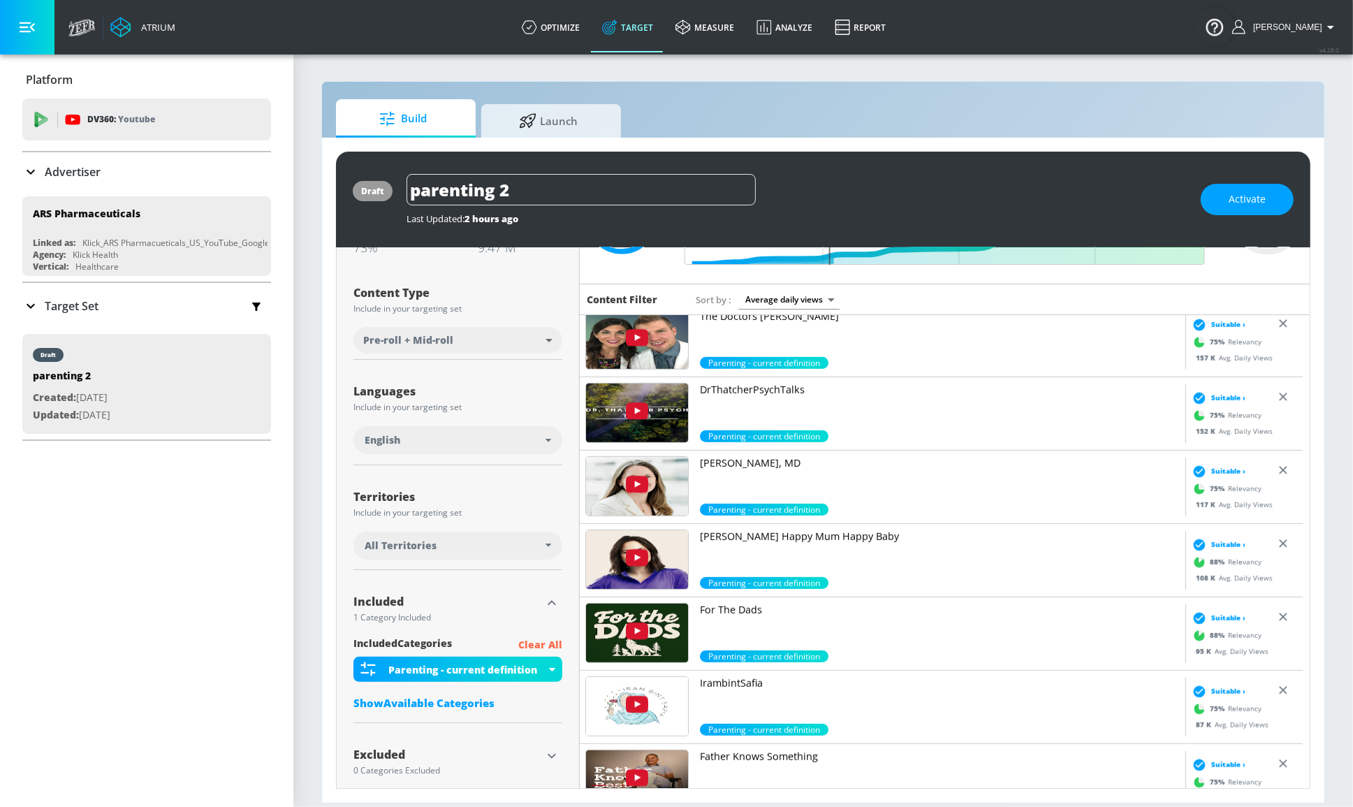
scroll to position [888, 0]
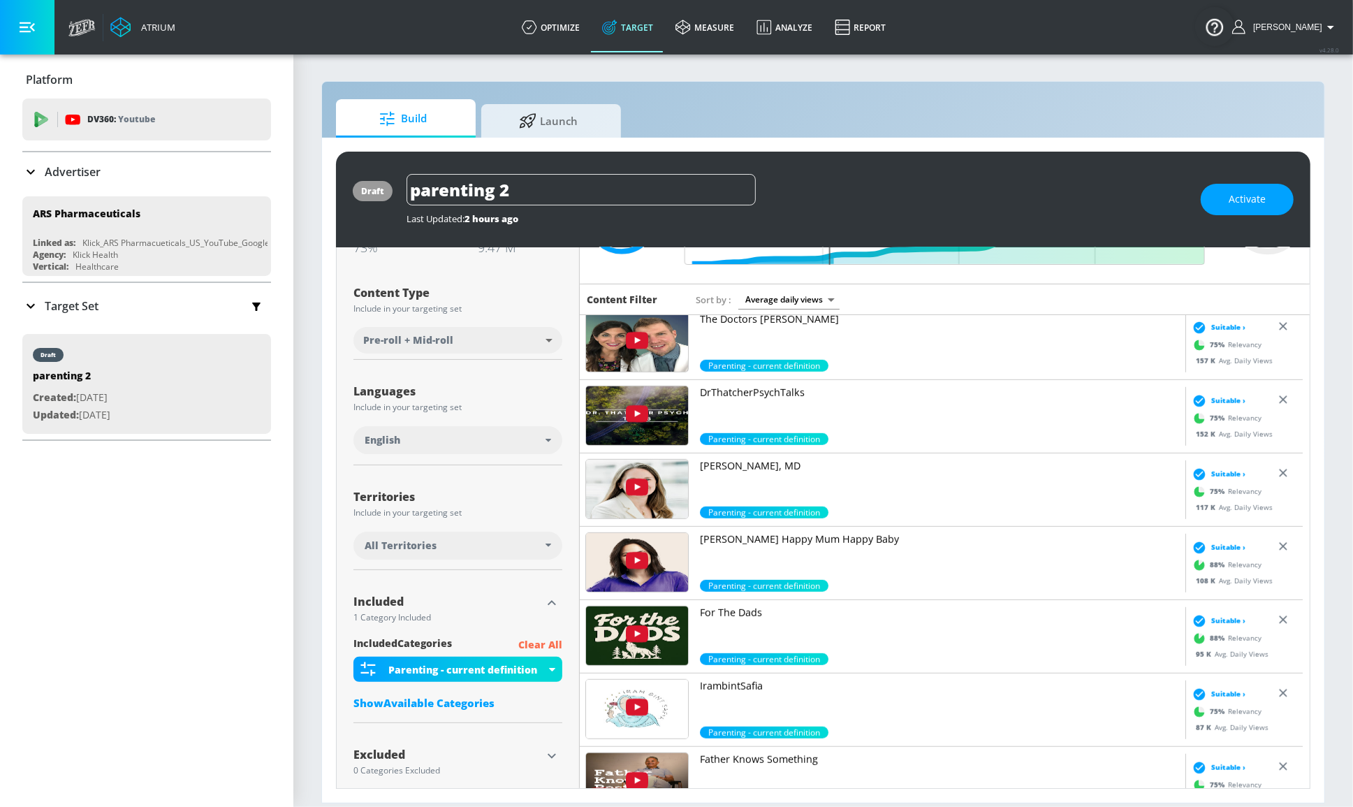
drag, startPoint x: 782, startPoint y: 91, endPoint x: 803, endPoint y: 101, distance: 22.8
click at [782, 91] on div "Build Launch draft parenting 2 Last Updated: 2 hours ago Activate Placement Typ…" at bounding box center [823, 442] width 1004 height 722
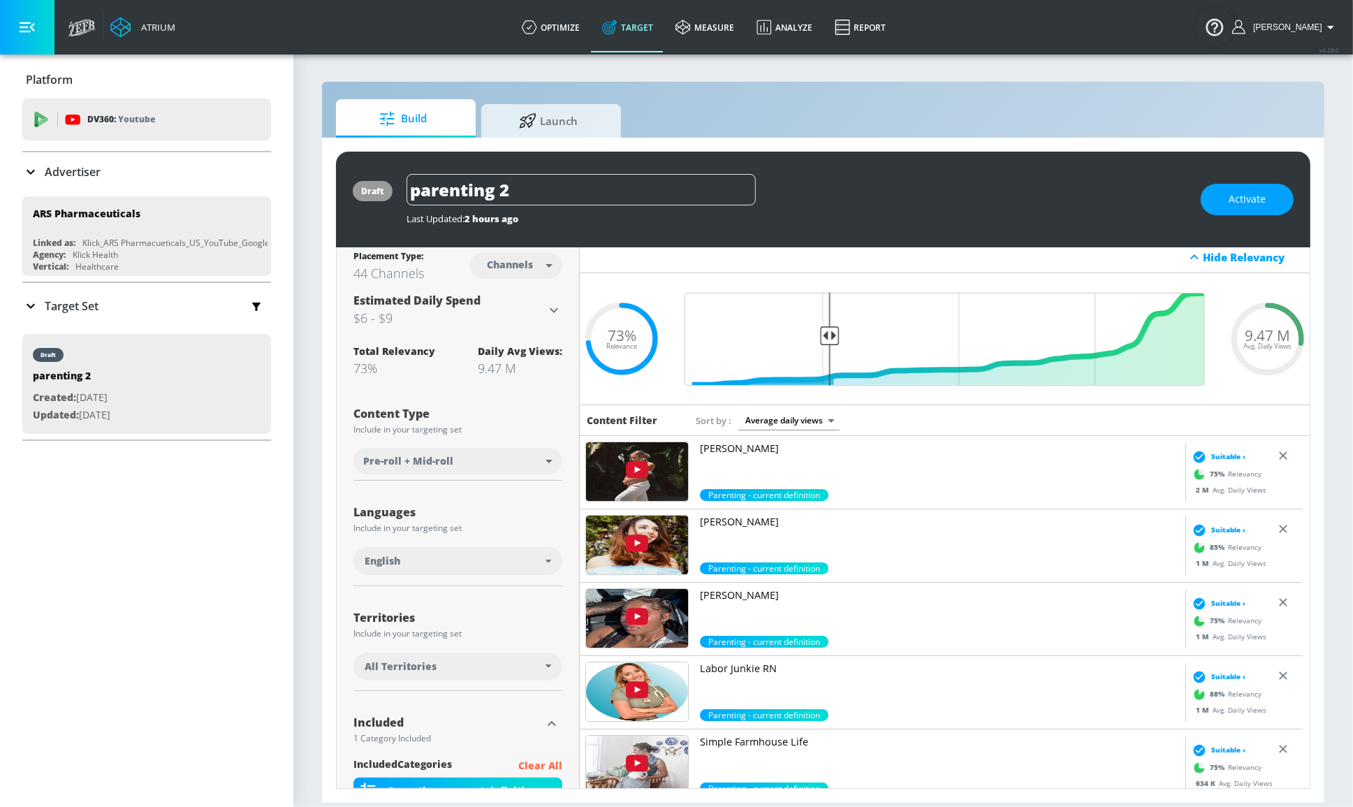
scroll to position [0, 0]
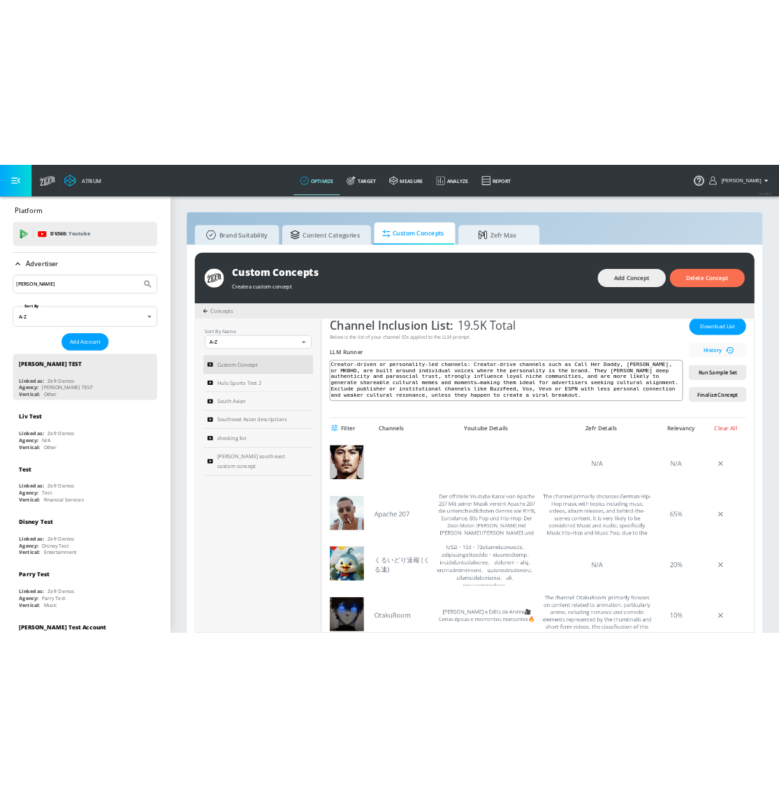
scroll to position [200, 0]
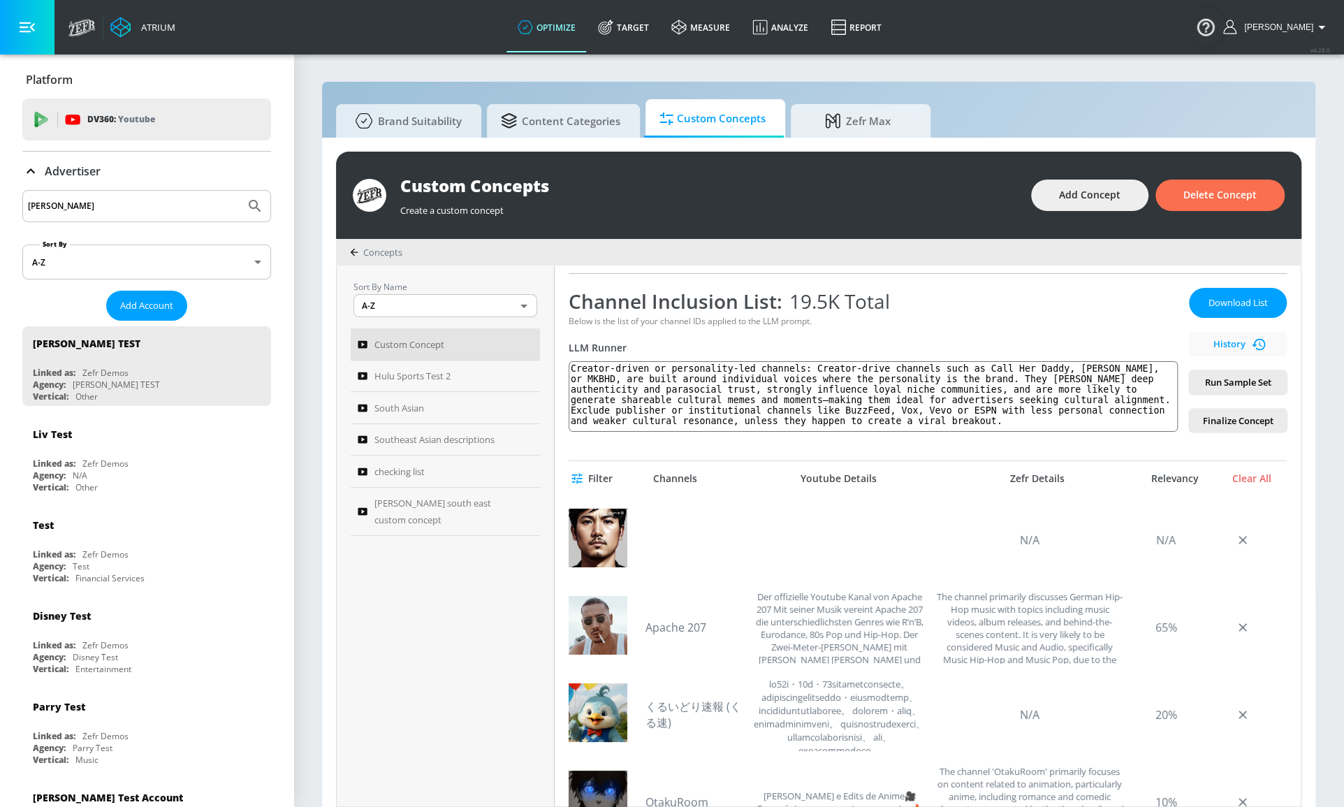
click at [640, 239] on div "Concepts" at bounding box center [818, 252] width 965 height 27
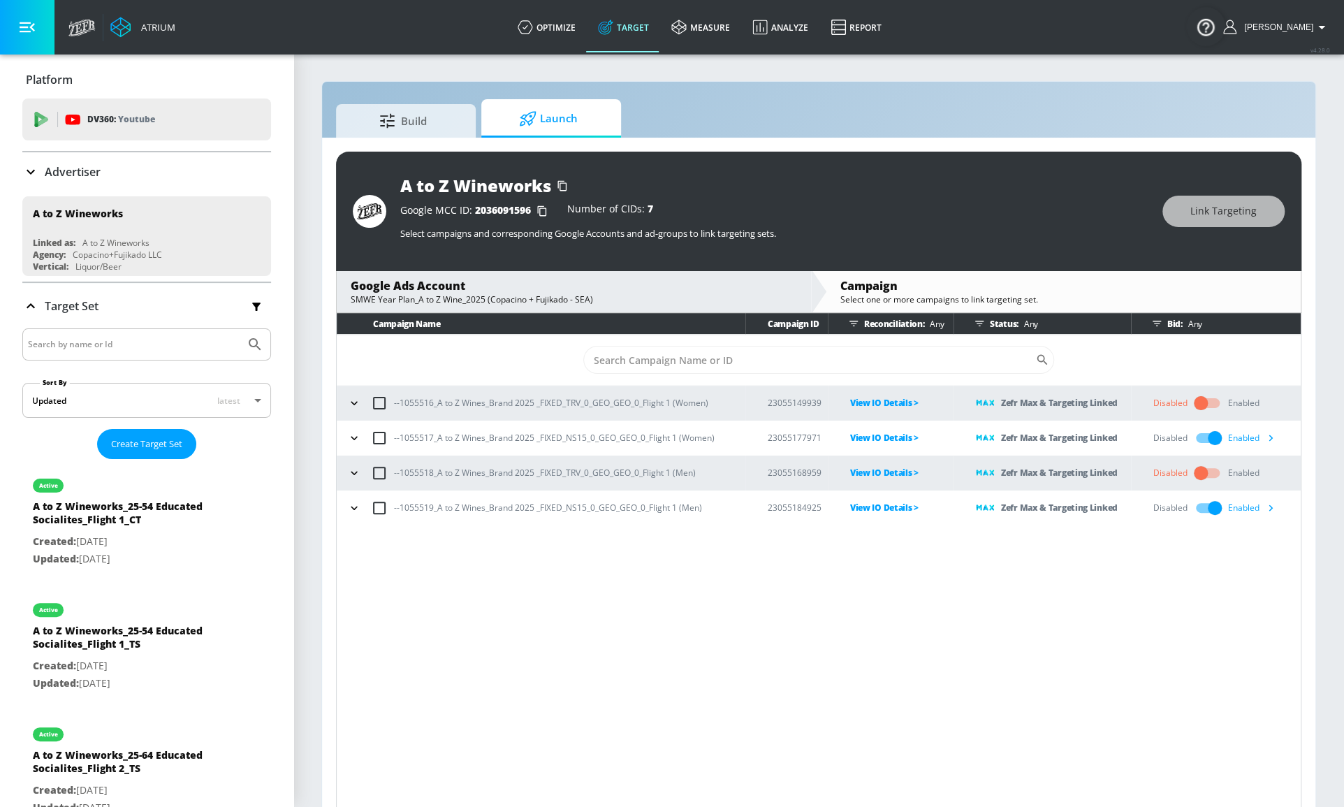
click at [350, 402] on icon "button" at bounding box center [354, 403] width 14 height 14
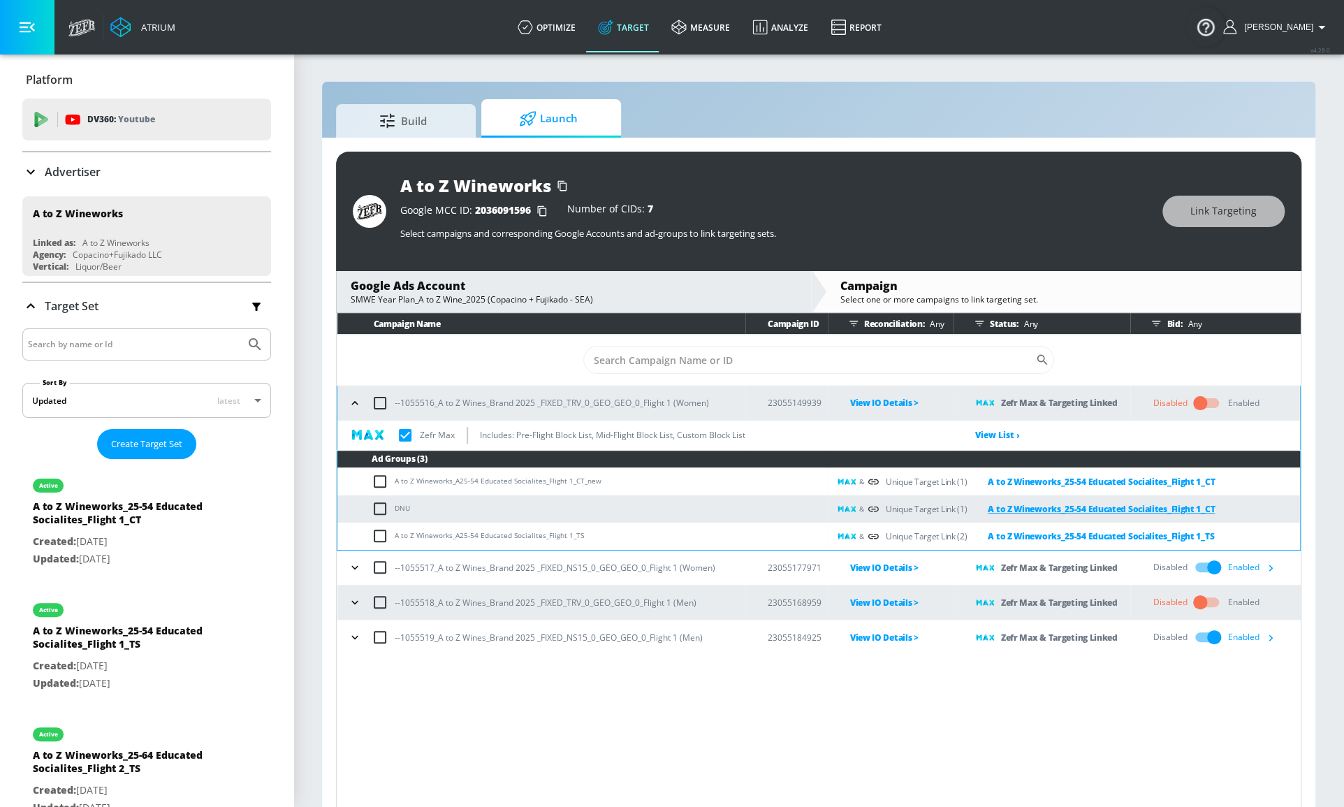
click at [1097, 507] on link "A to Z Wineworks_25-54 Educated Socialites_Flight 1_CT" at bounding box center [1090, 509] width 248 height 16
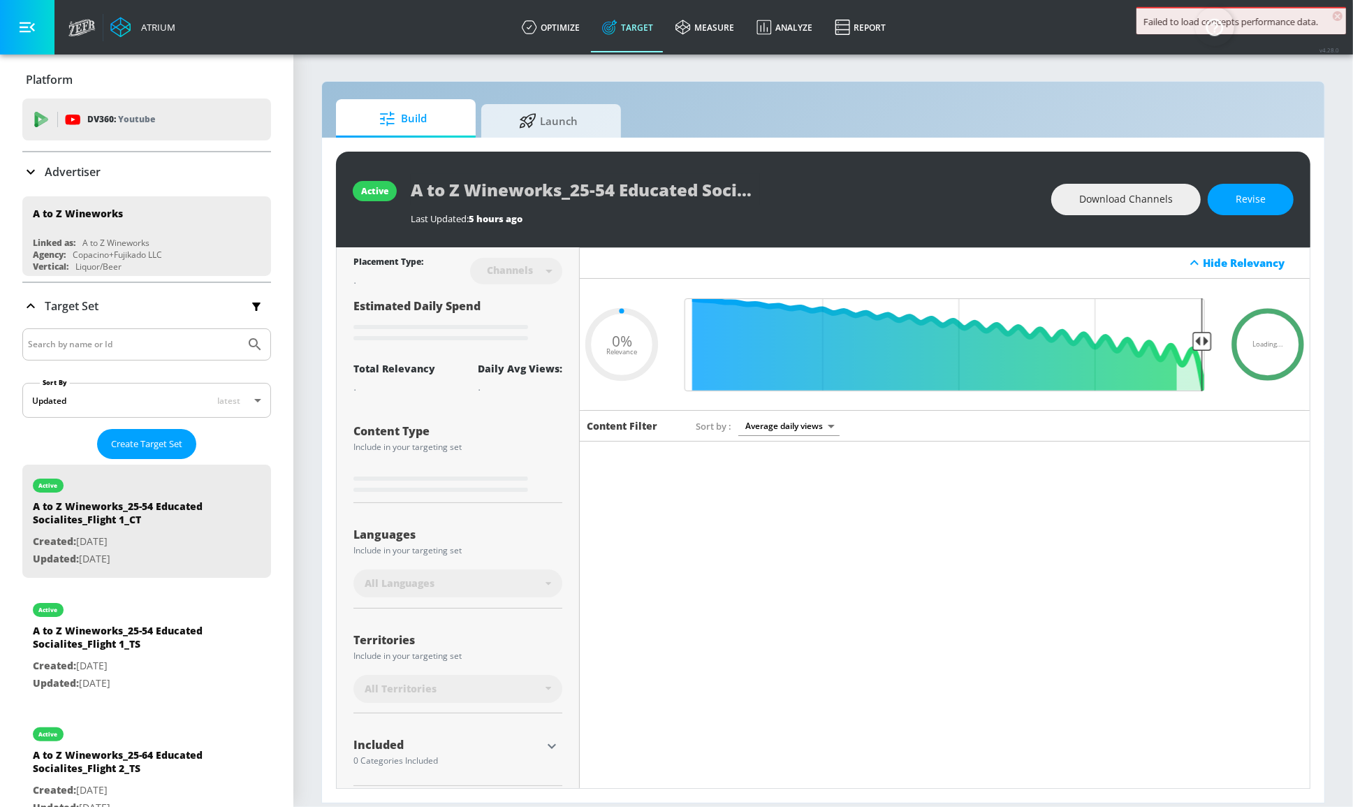
type input "0.5"
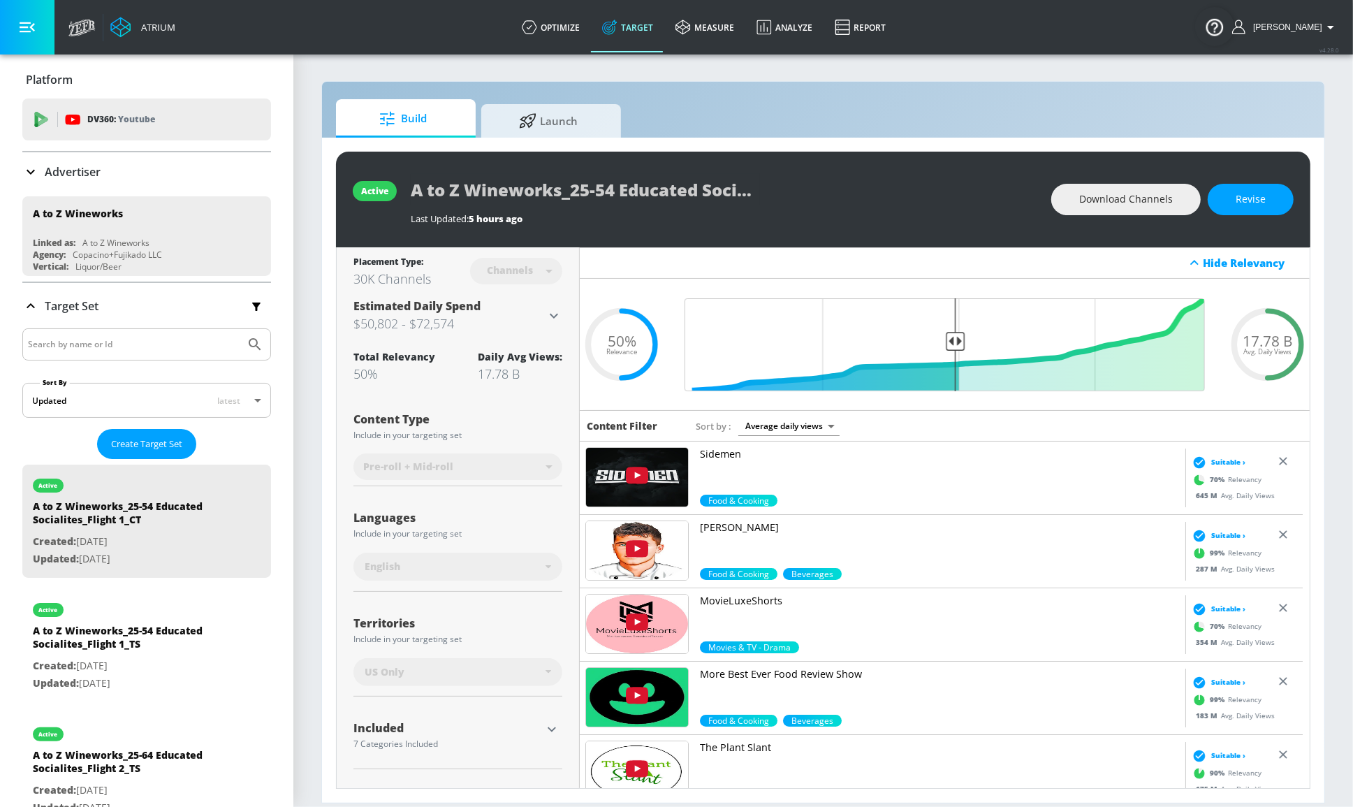
click at [654, 28] on link "Target" at bounding box center [627, 27] width 73 height 50
click at [557, 134] on span "Launch" at bounding box center [548, 119] width 106 height 34
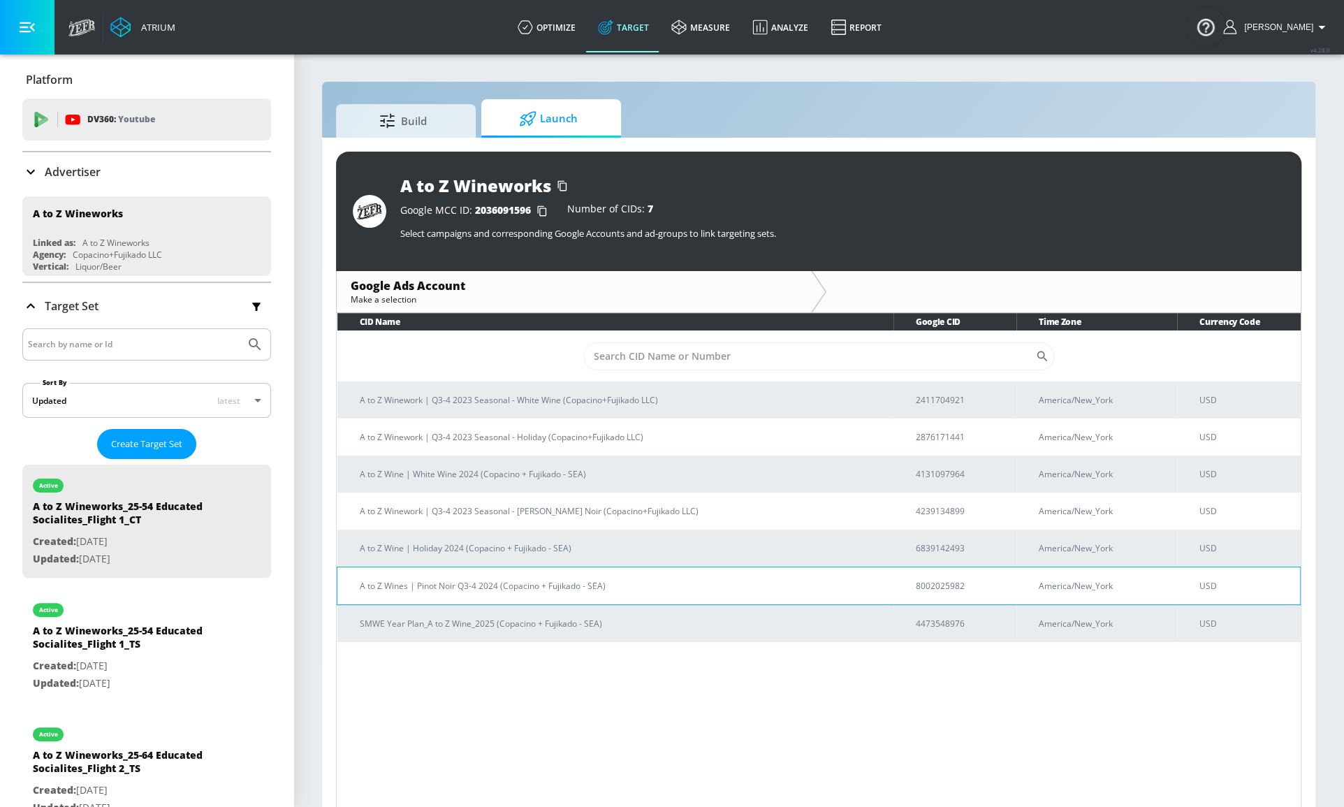
click at [591, 582] on p "A to Z Wines | Pinot Noir Q3-4 2024 (Copacino + Fujikado - SEA)" at bounding box center [621, 585] width 522 height 15
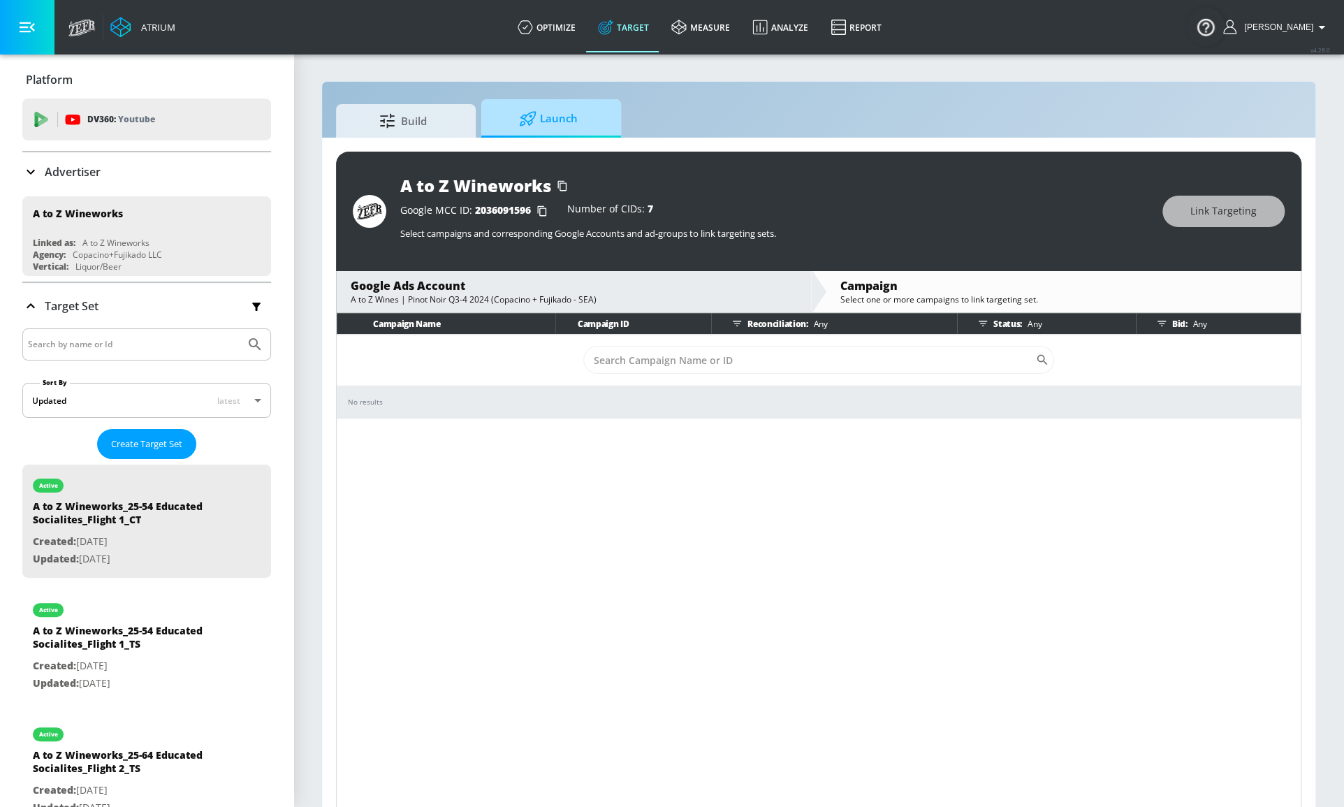
click at [549, 115] on span "Launch" at bounding box center [548, 119] width 106 height 34
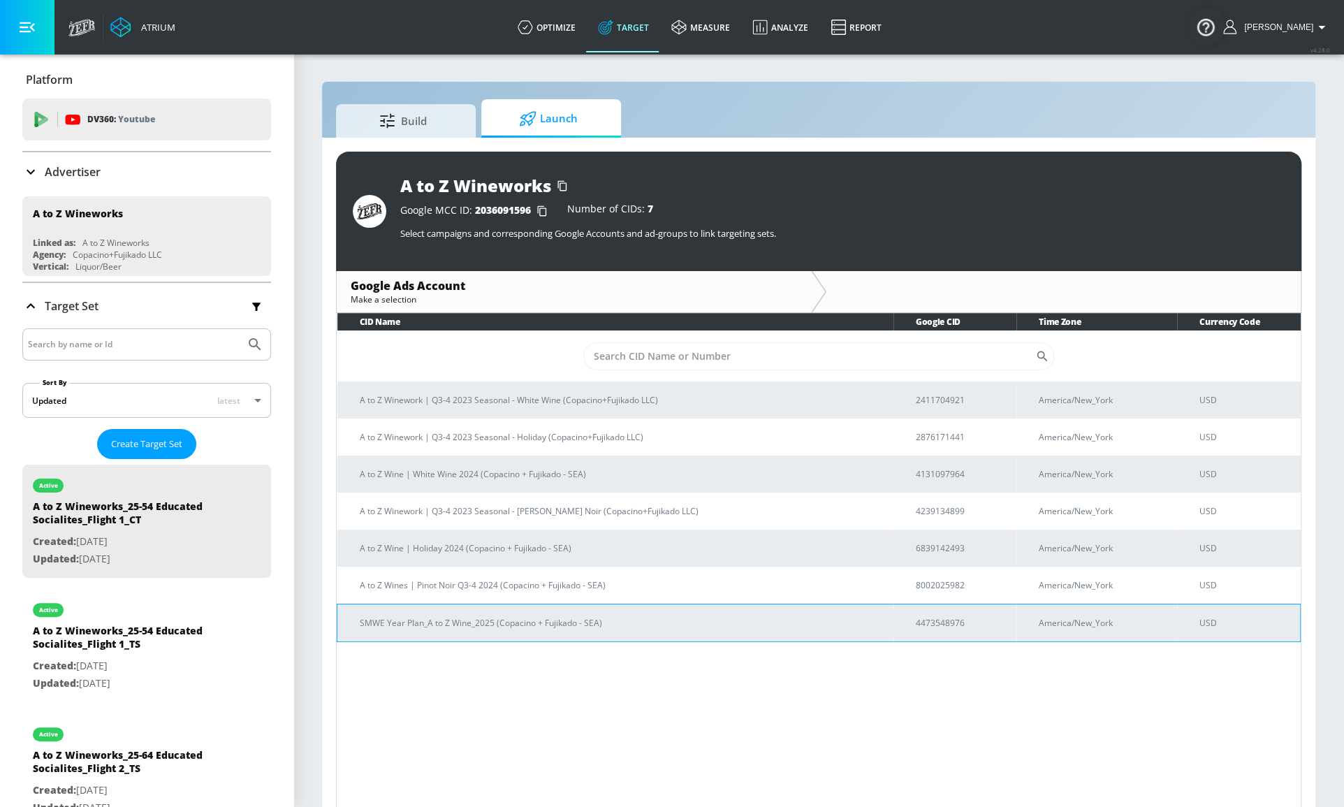
click at [957, 617] on p "4473548976" at bounding box center [960, 622] width 89 height 15
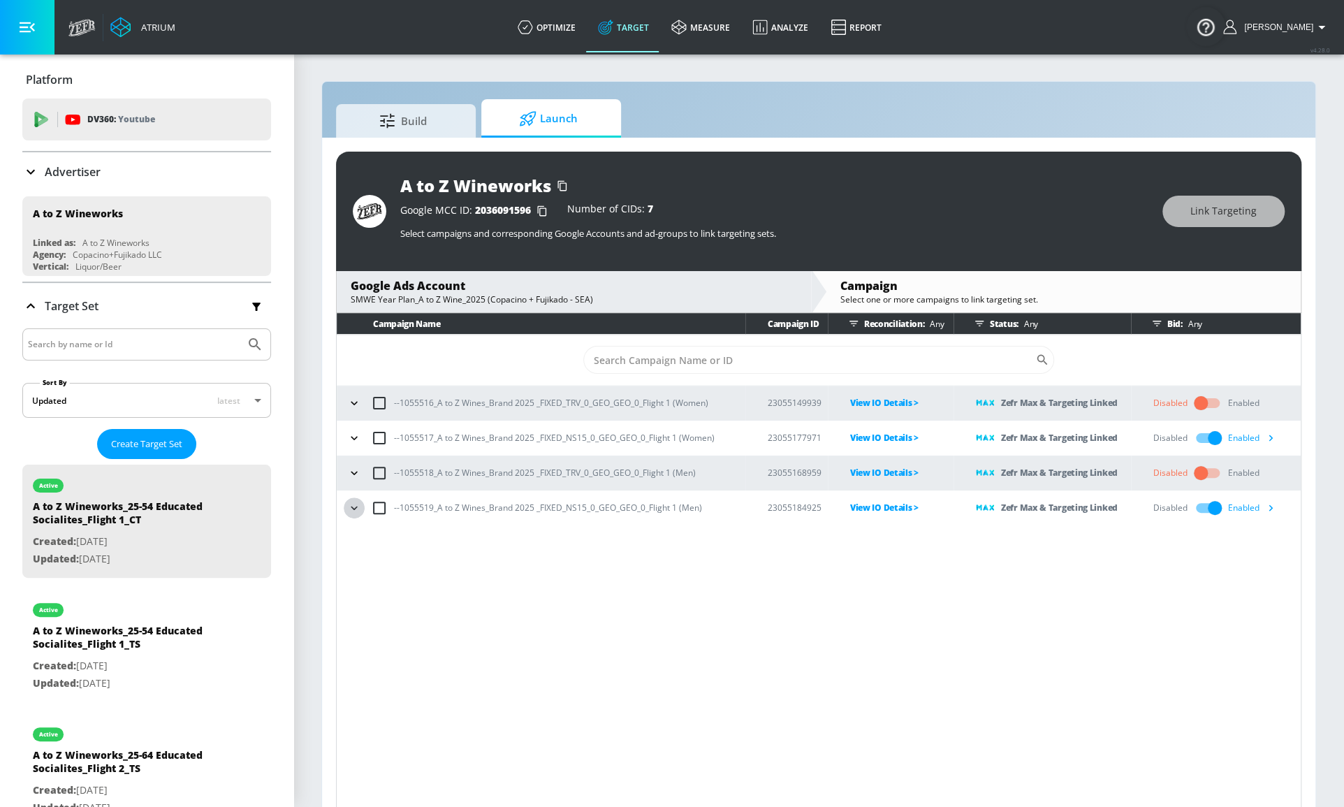
click at [352, 504] on icon "button" at bounding box center [354, 508] width 14 height 14
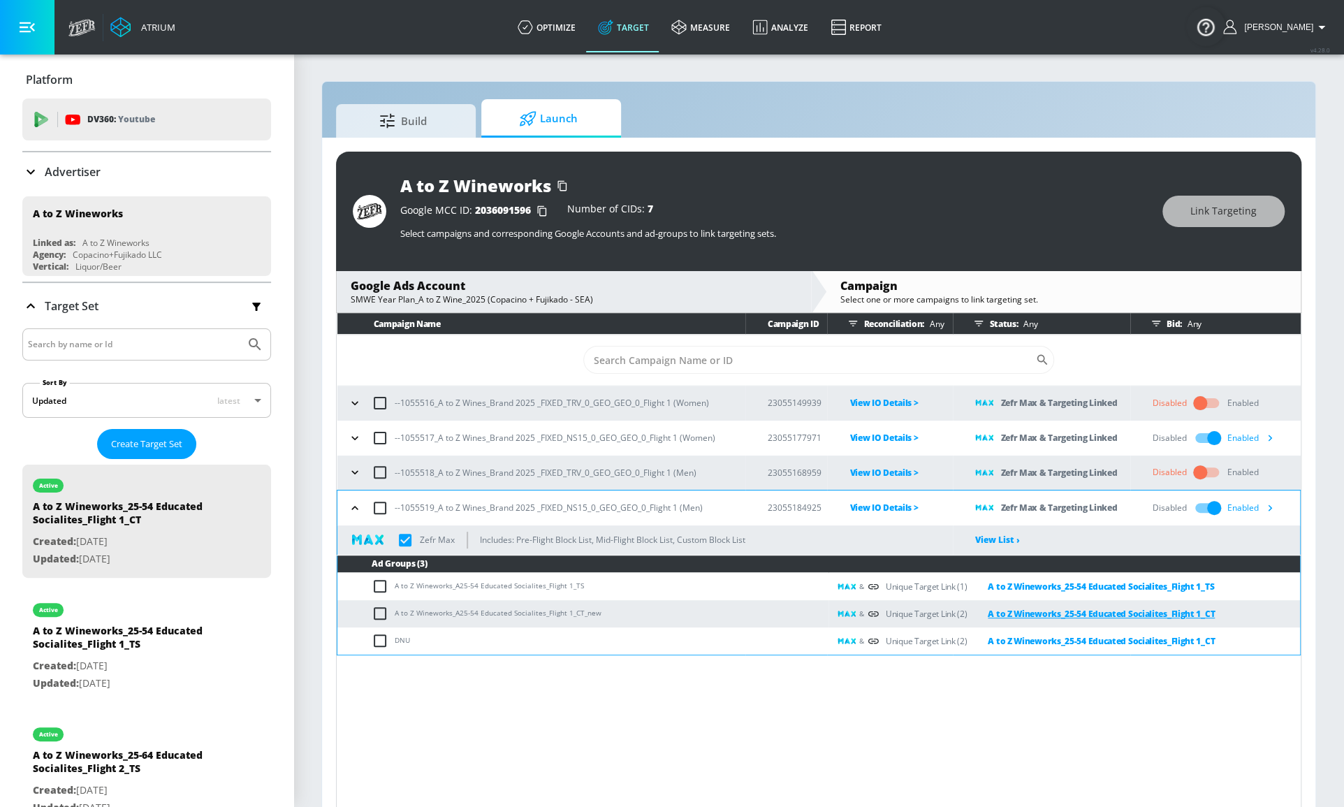
click at [1059, 618] on link "A to Z Wineworks_25-54 Educated Socialites_Flight 1_CT" at bounding box center [1090, 613] width 248 height 16
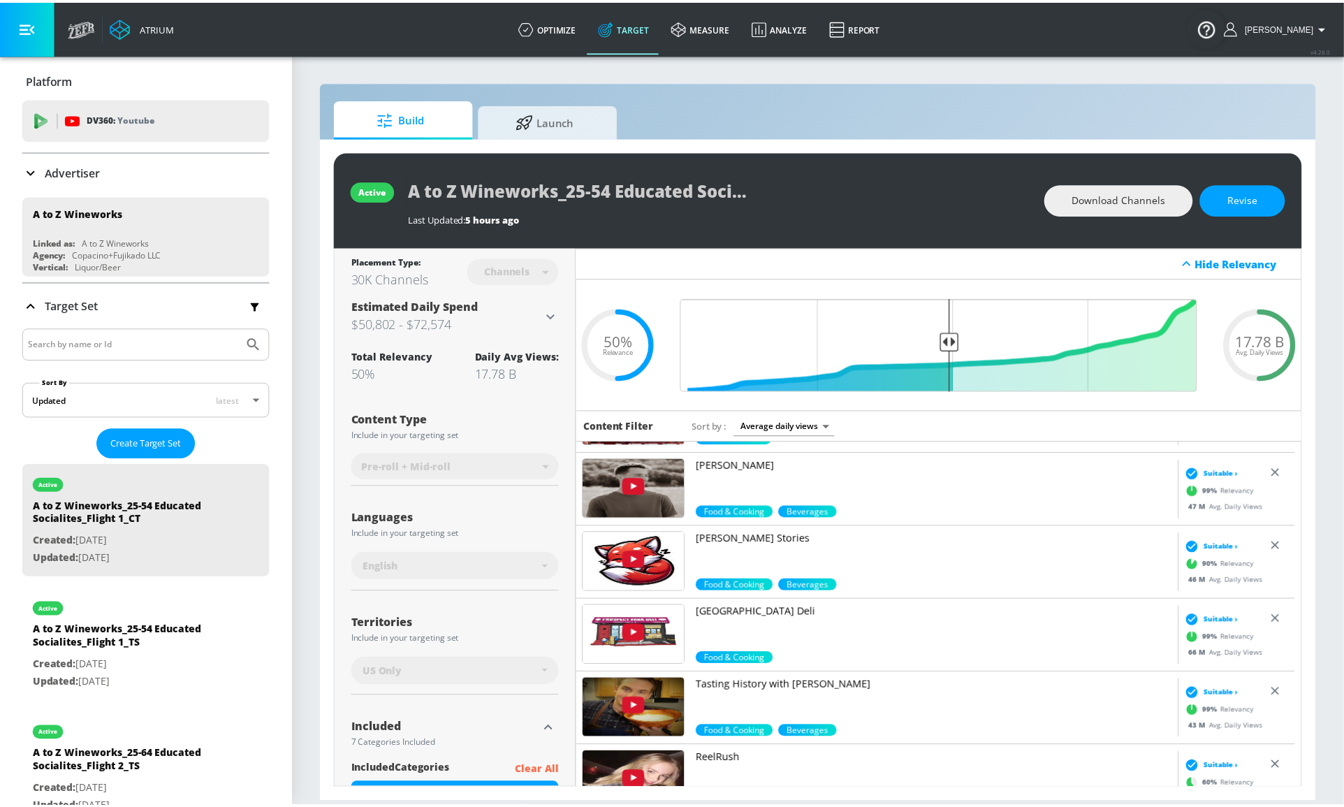
scroll to position [2095, 0]
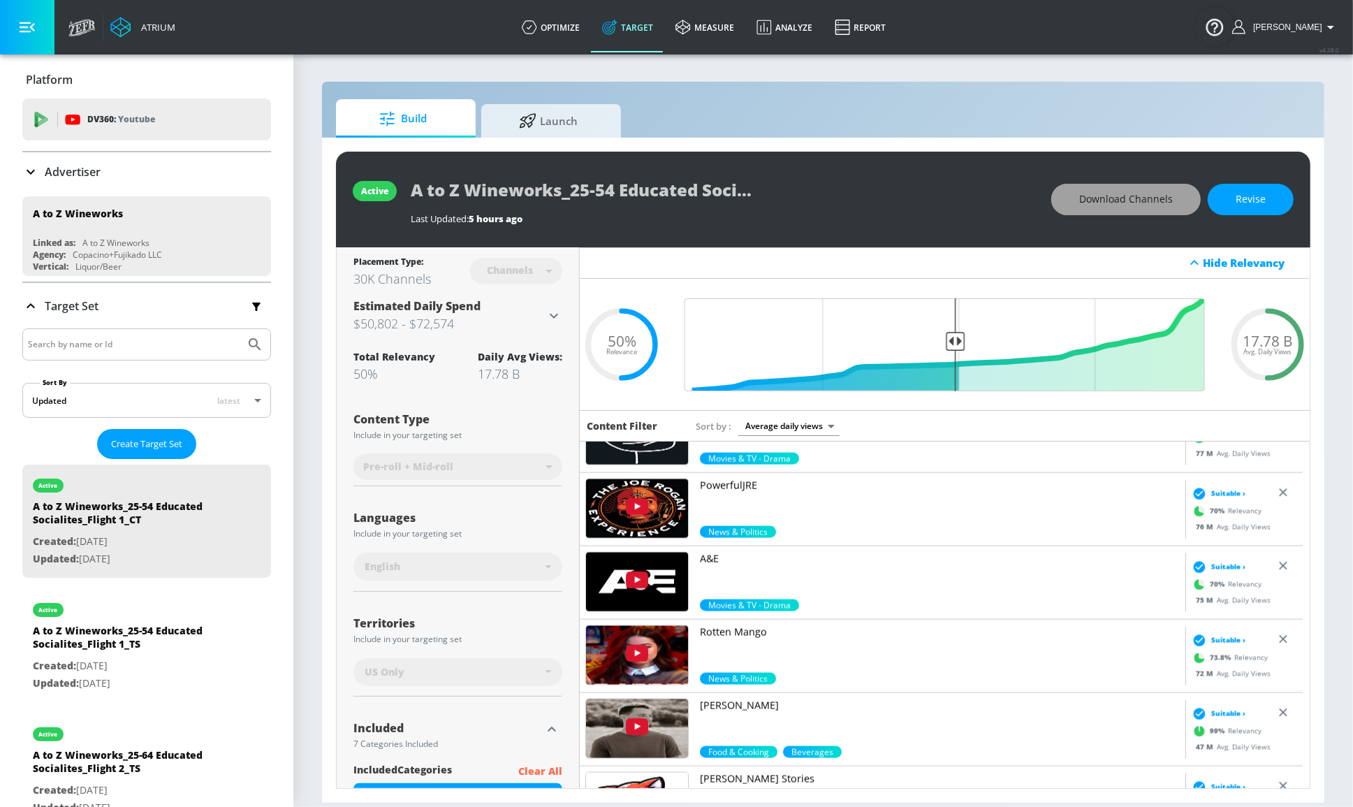
click at [1165, 205] on span "Download Channels" at bounding box center [1126, 199] width 94 height 17
click at [1249, 5] on div "Atrium optimize Target measure Analyze Report optimize Target measure Analyze R…" at bounding box center [706, 27] width 1291 height 54
click at [576, 123] on span "Launch" at bounding box center [548, 119] width 106 height 34
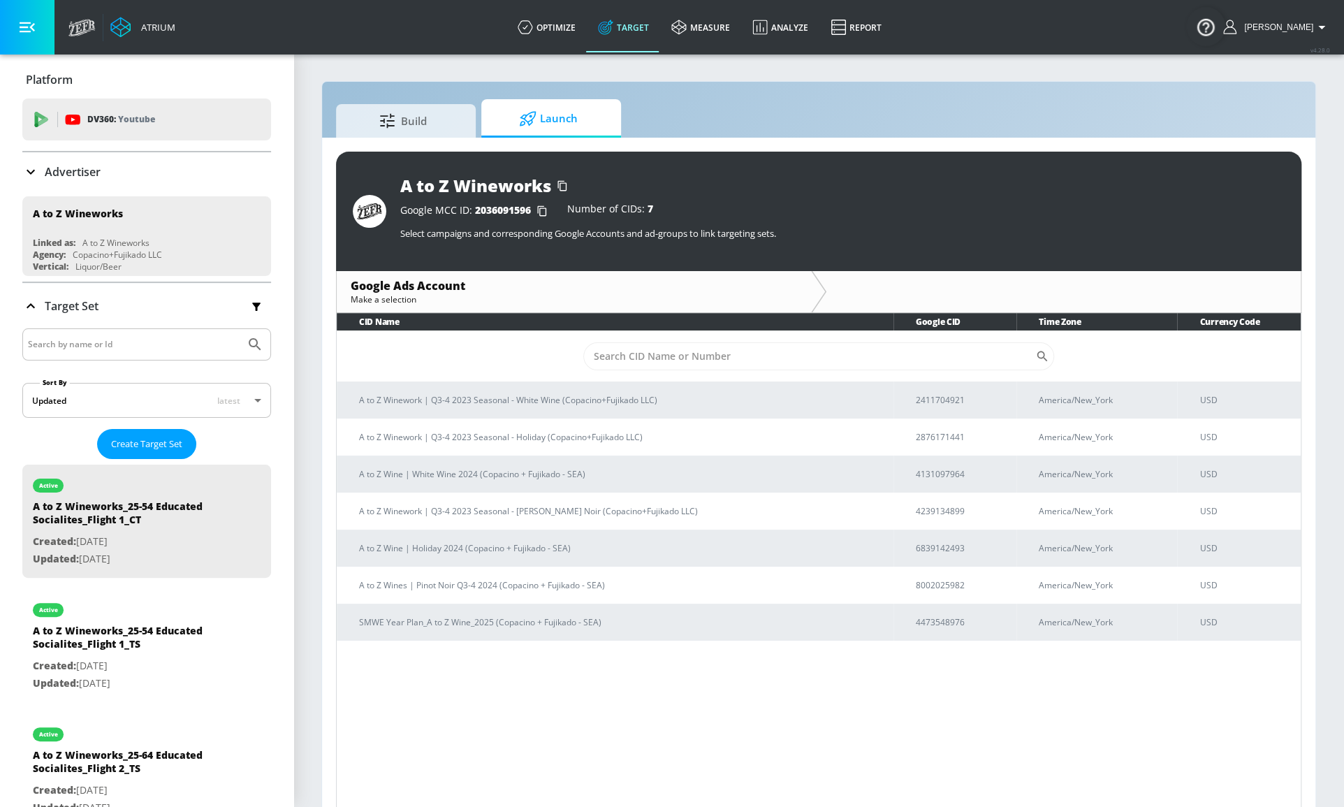
scroll to position [20, 0]
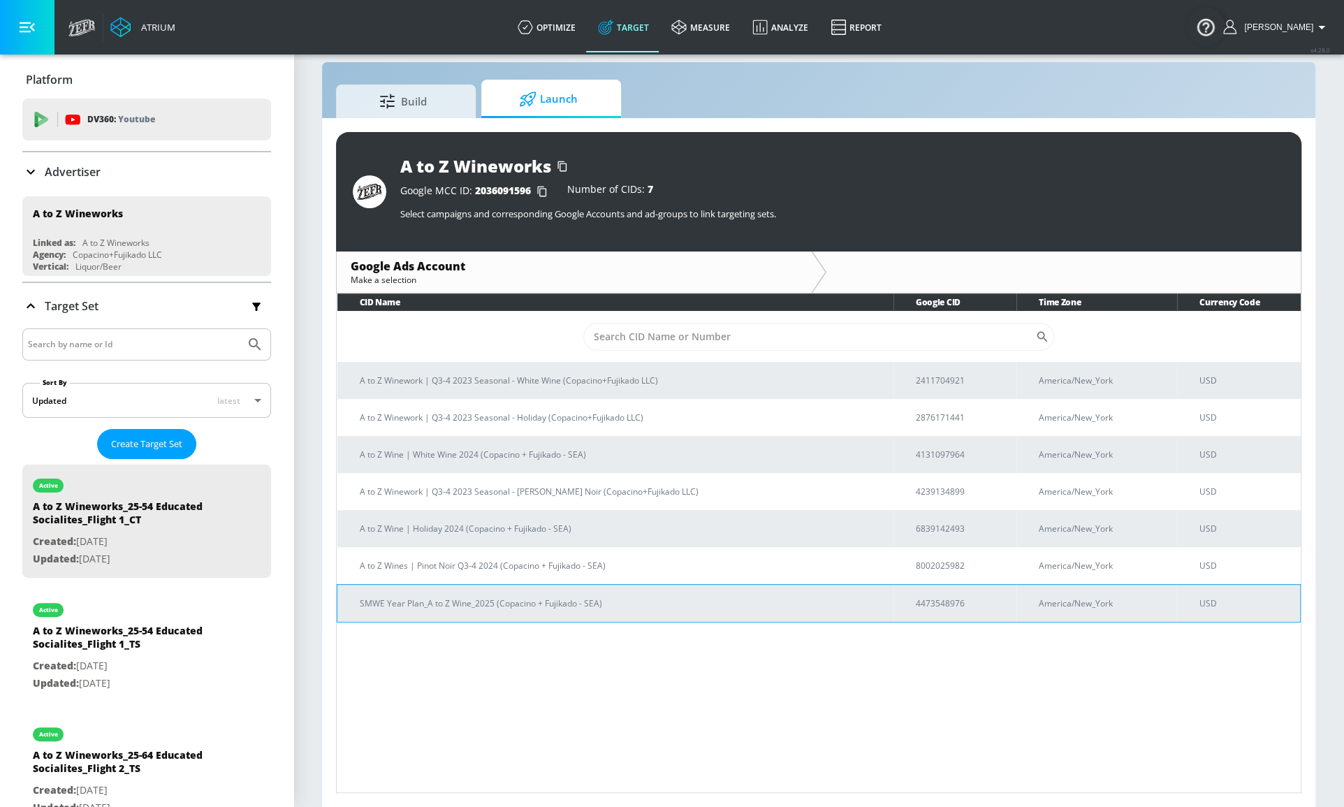
click at [626, 598] on p "SMWE Year Plan_A to Z Wine_2025 (Copacino + Fujikado - SEA)" at bounding box center [621, 603] width 522 height 15
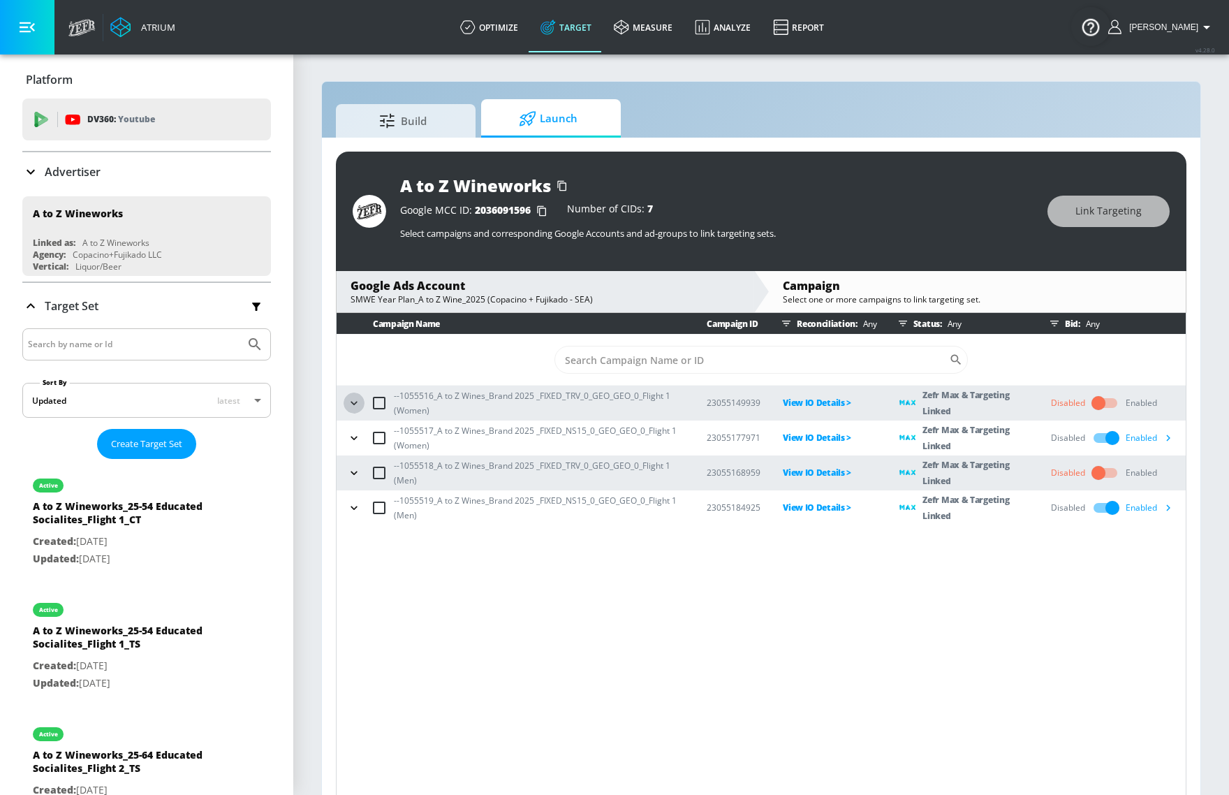
click at [355, 398] on icon "button" at bounding box center [354, 403] width 14 height 14
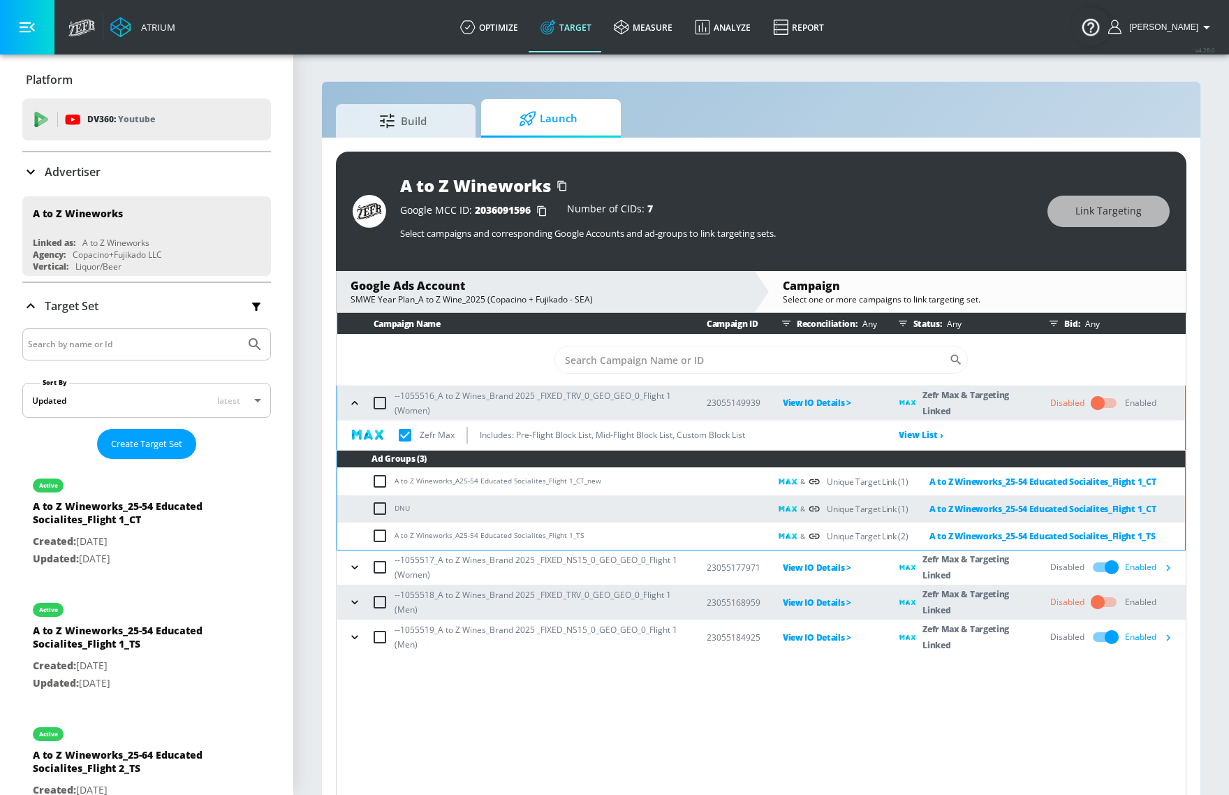
click at [355, 571] on icon "button" at bounding box center [355, 567] width 14 height 14
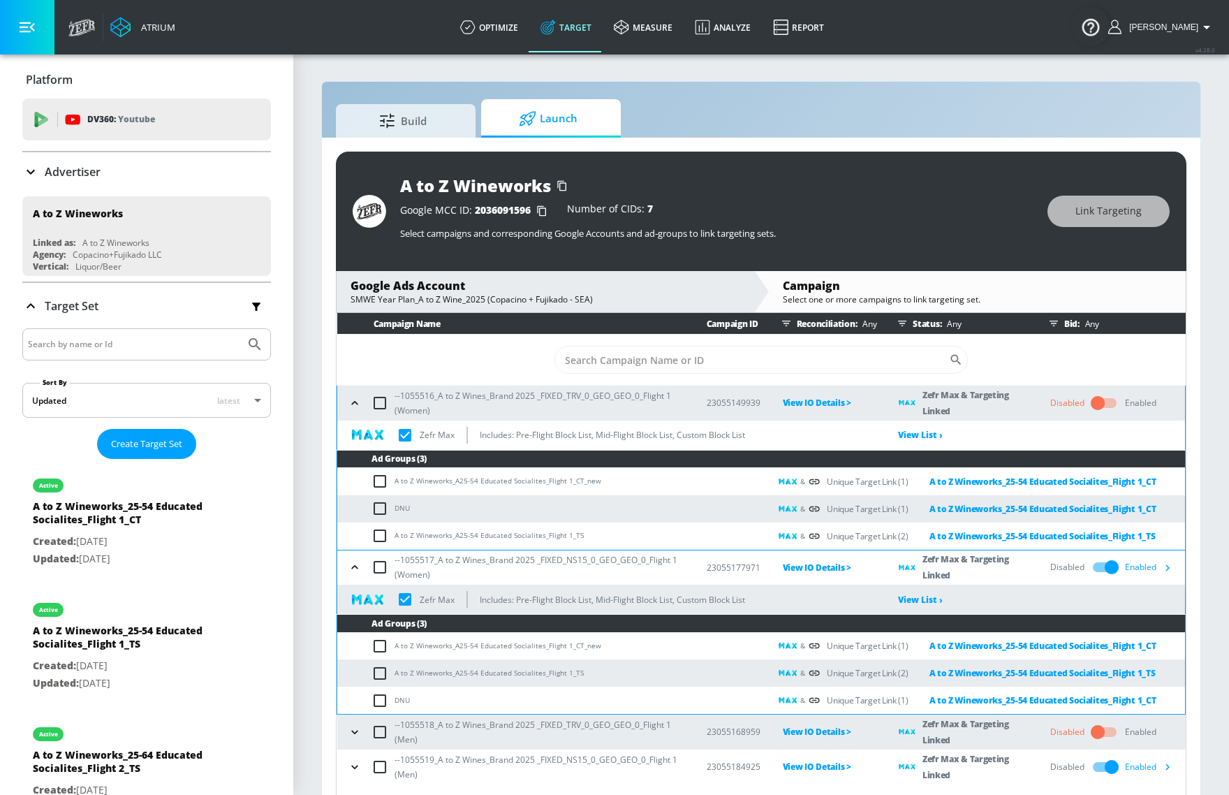
scroll to position [20, 0]
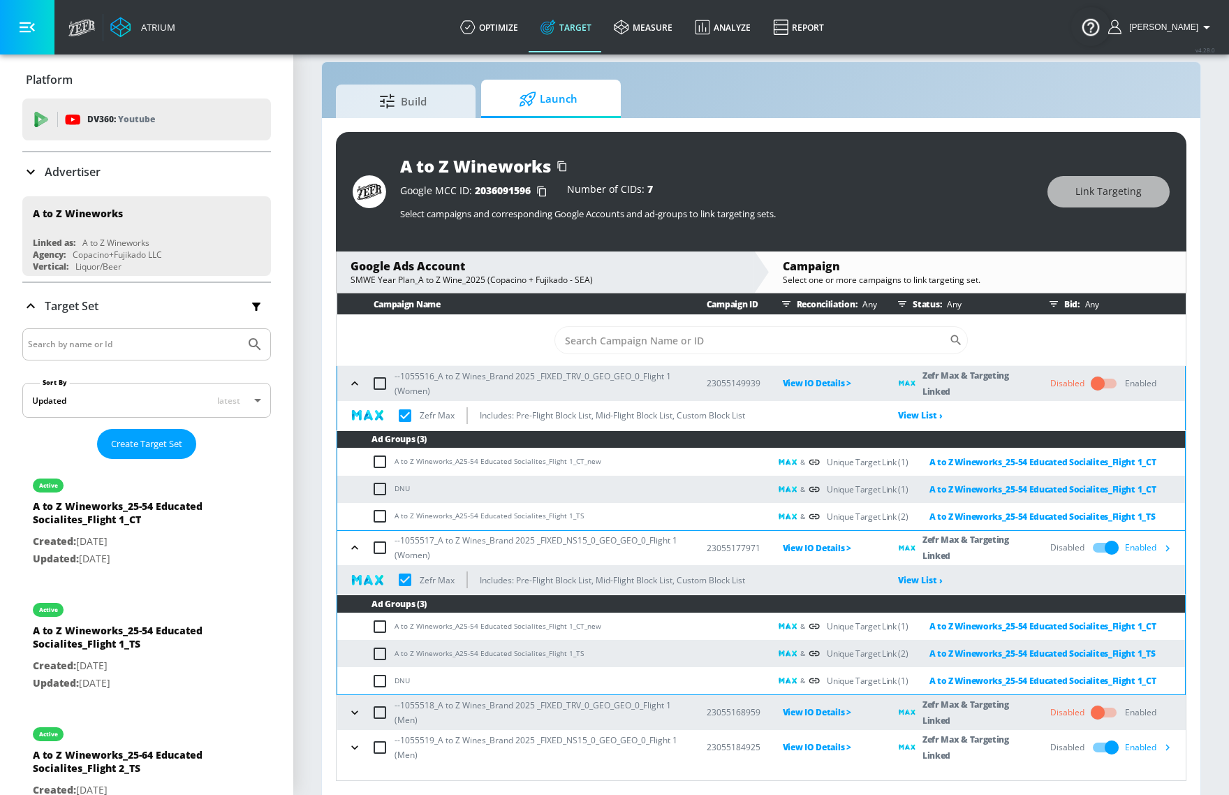
click at [845, 517] on div "Unique Target Link (2) A to Z Wineworks_25-54 Educated Socialites_Flight 1_TS" at bounding box center [991, 516] width 328 height 16
checkbox input "true"
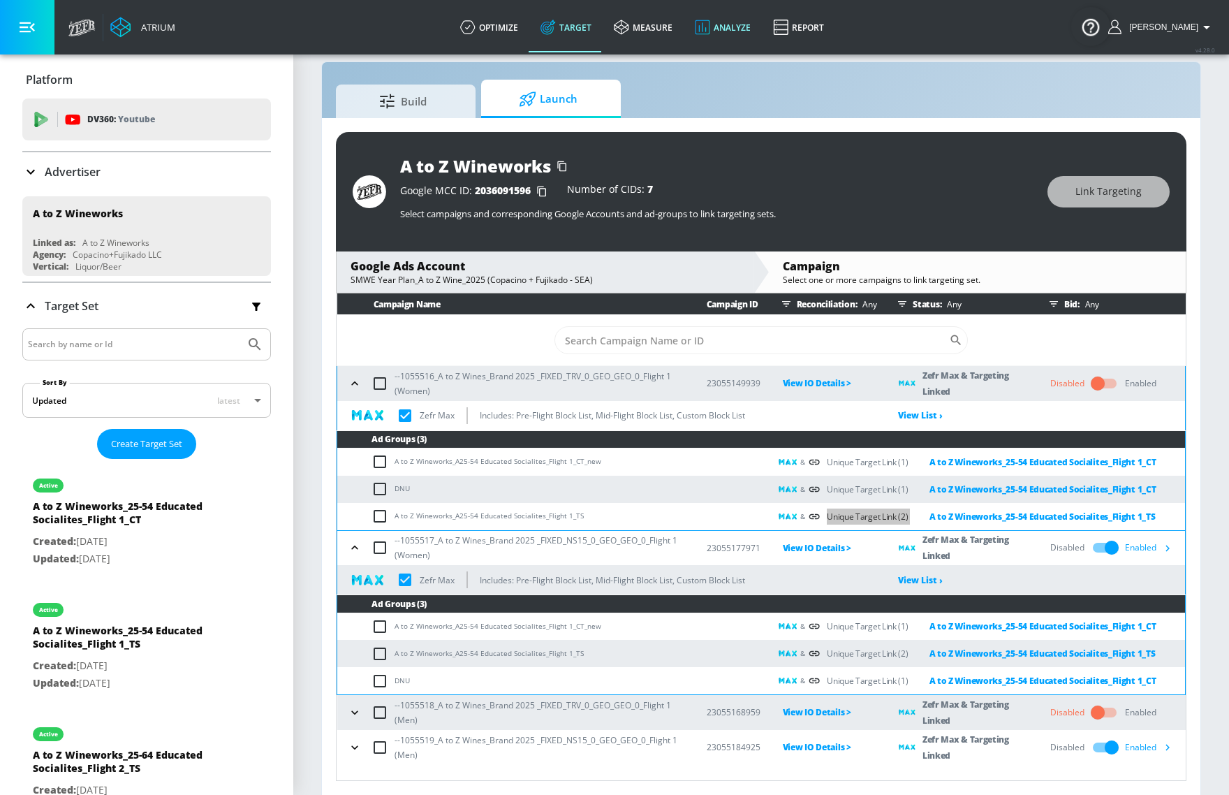
checkbox input "true"
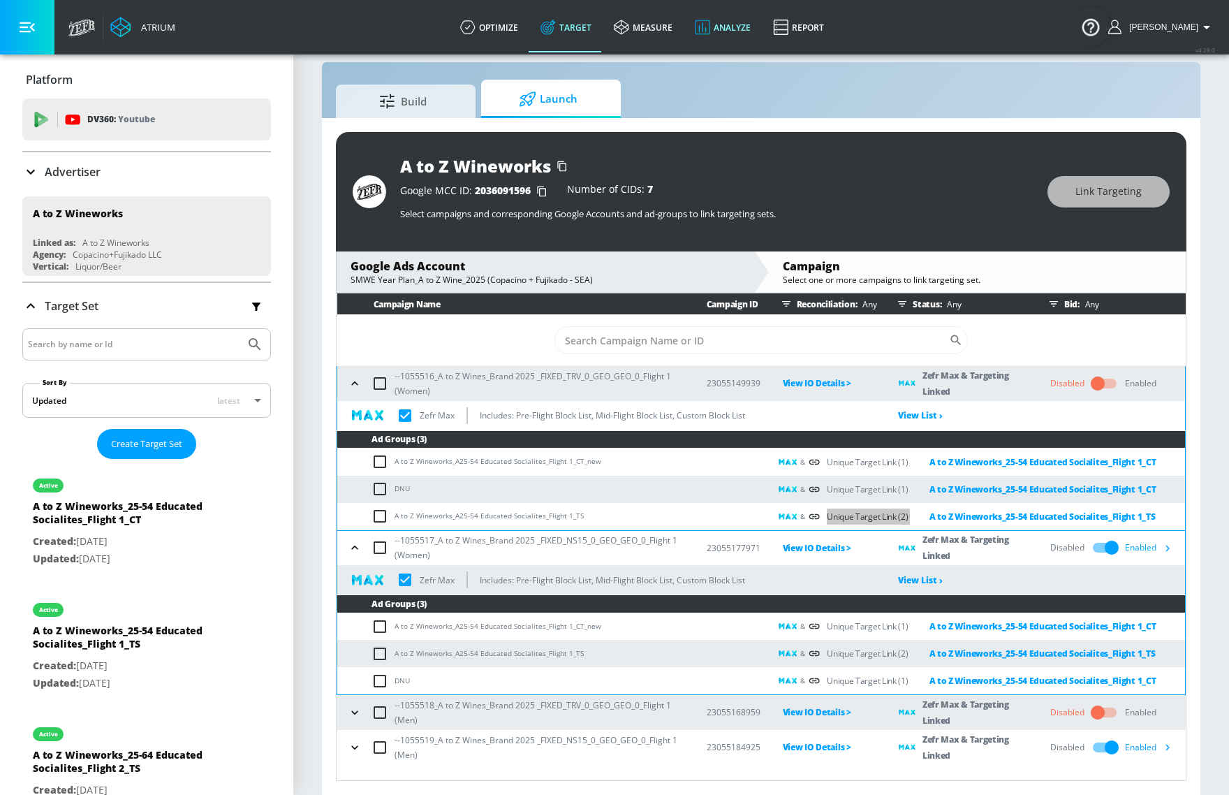
checkbox input "true"
